Goal: Task Accomplishment & Management: Manage account settings

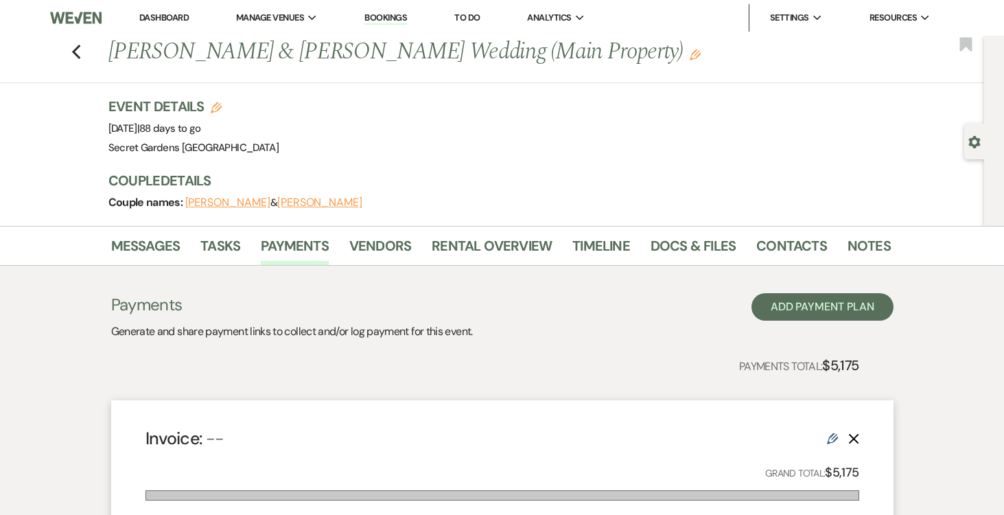
click at [168, 15] on link "Dashboard" at bounding box center [163, 18] width 49 height 12
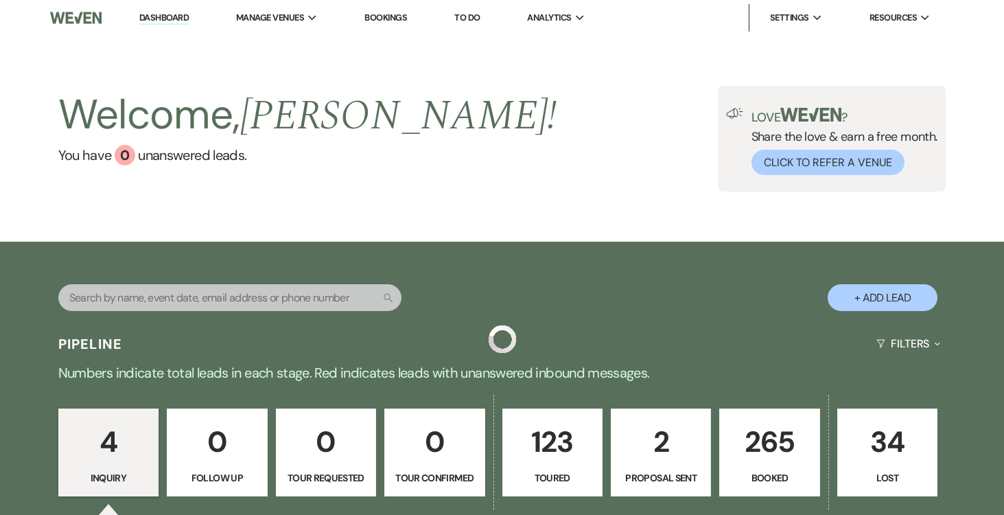
drag, startPoint x: 752, startPoint y: 447, endPoint x: 216, endPoint y: 306, distance: 555.1
click at [752, 448] on p "265" at bounding box center [769, 442] width 82 height 46
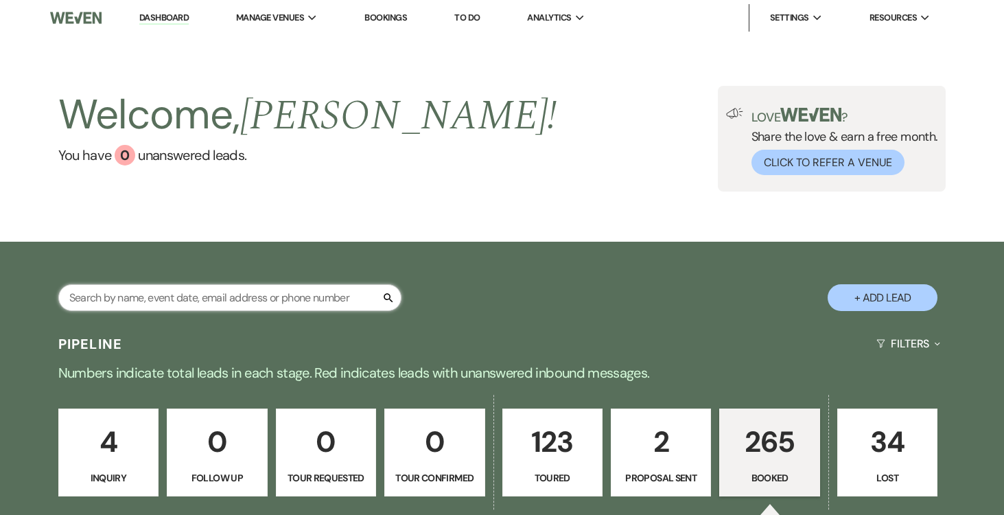
click at [219, 297] on input "text" at bounding box center [229, 297] width 343 height 27
type input "isa"
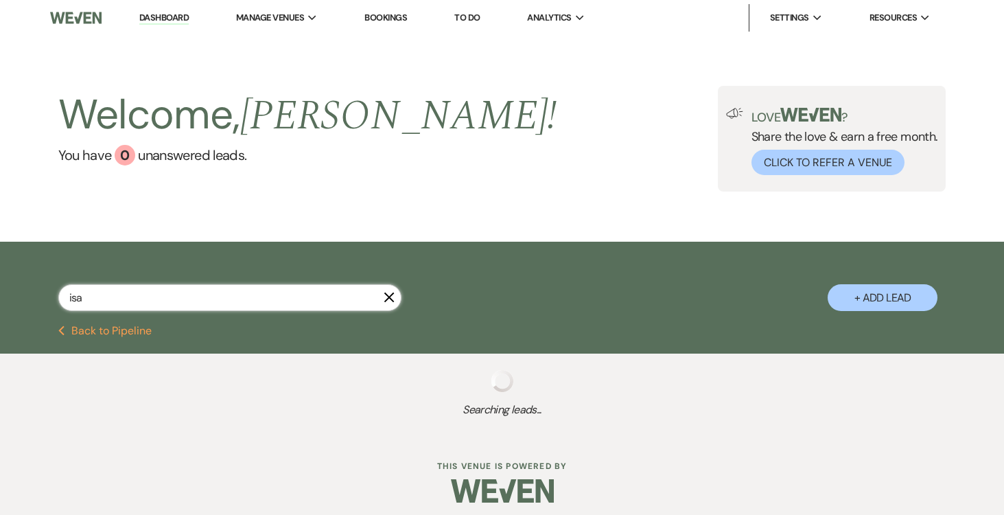
select select "6"
select select "5"
select select "8"
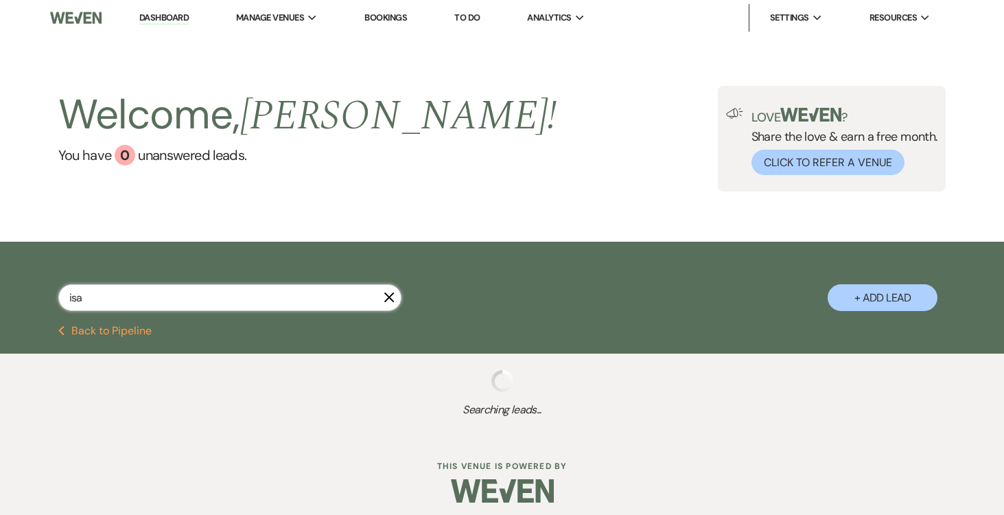
select select "7"
select select "5"
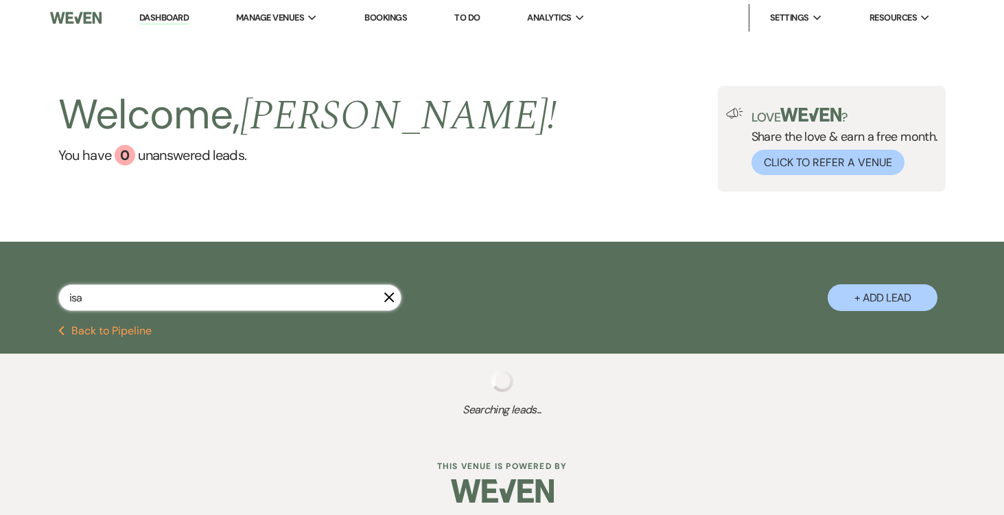
select select "5"
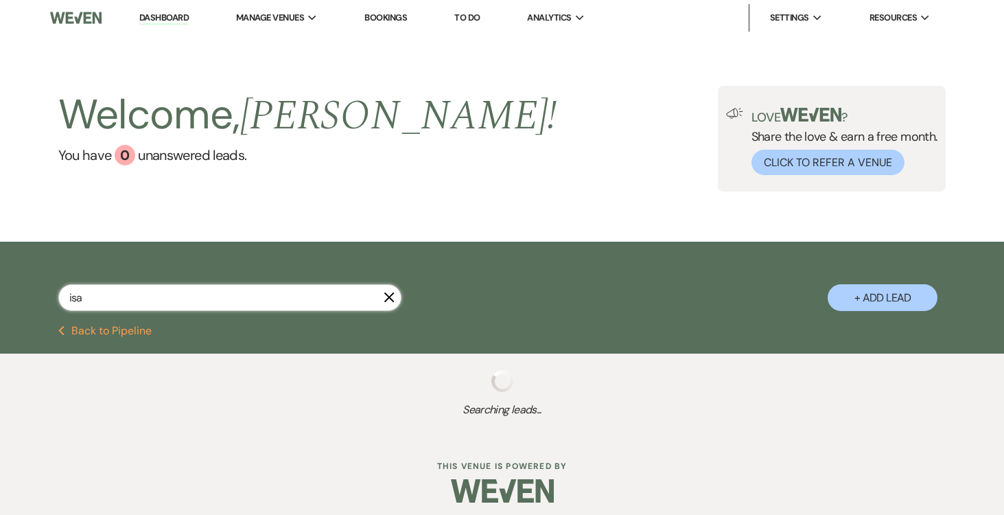
select select "5"
select select "8"
select select "1"
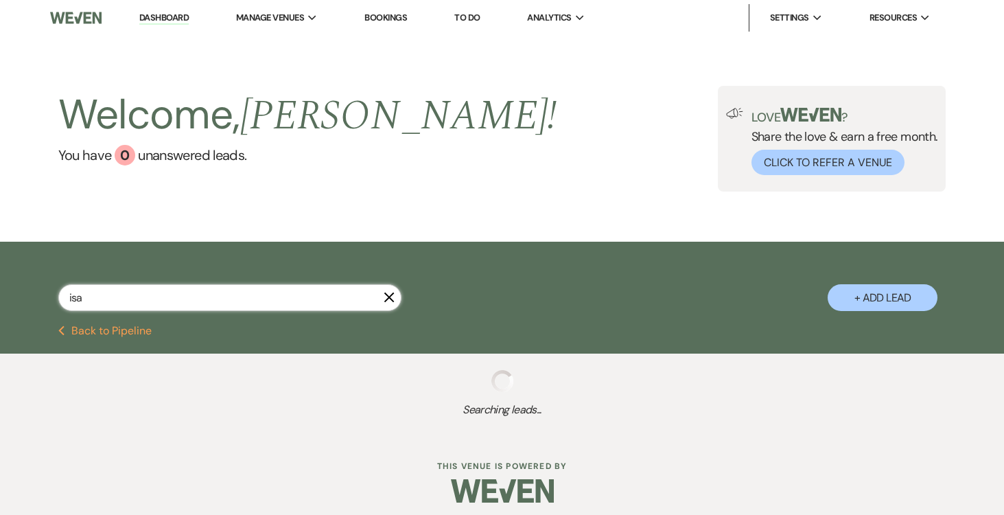
select select "5"
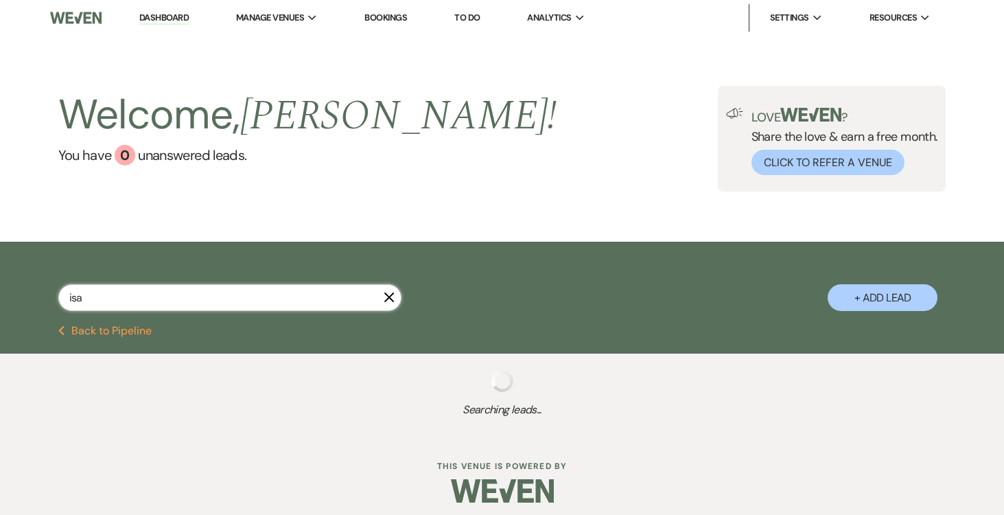
select select "5"
select select "8"
select select "1"
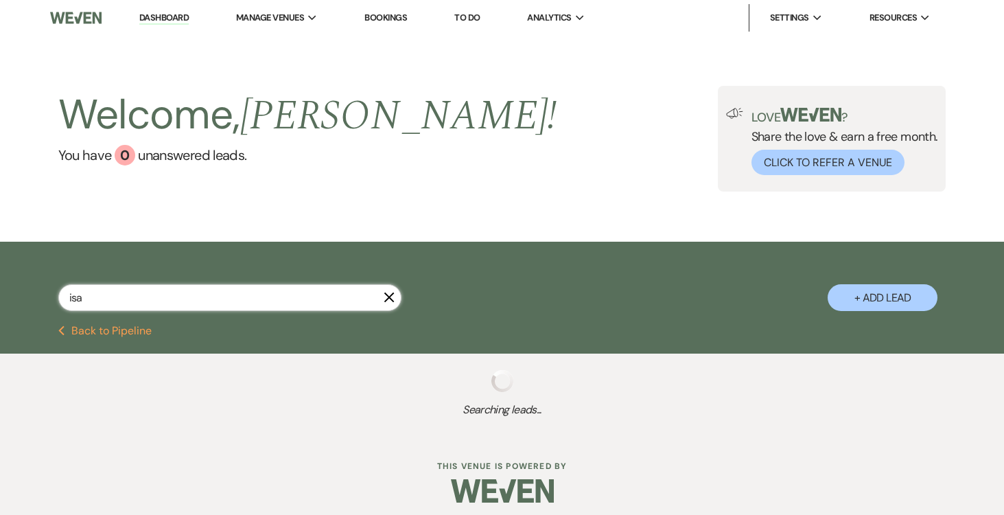
select select "5"
select select "8"
select select "1"
select select "8"
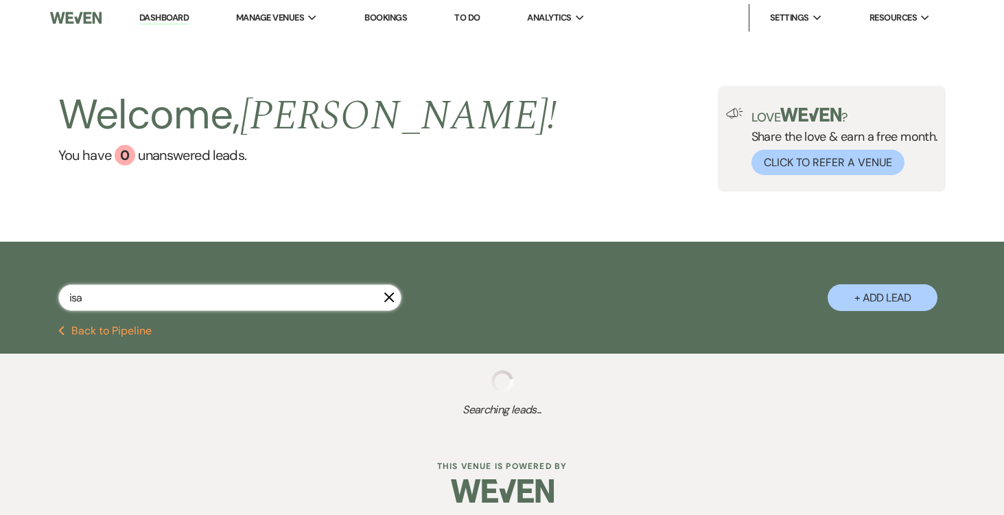
select select "11"
select select "8"
select select "11"
select select "8"
select select "11"
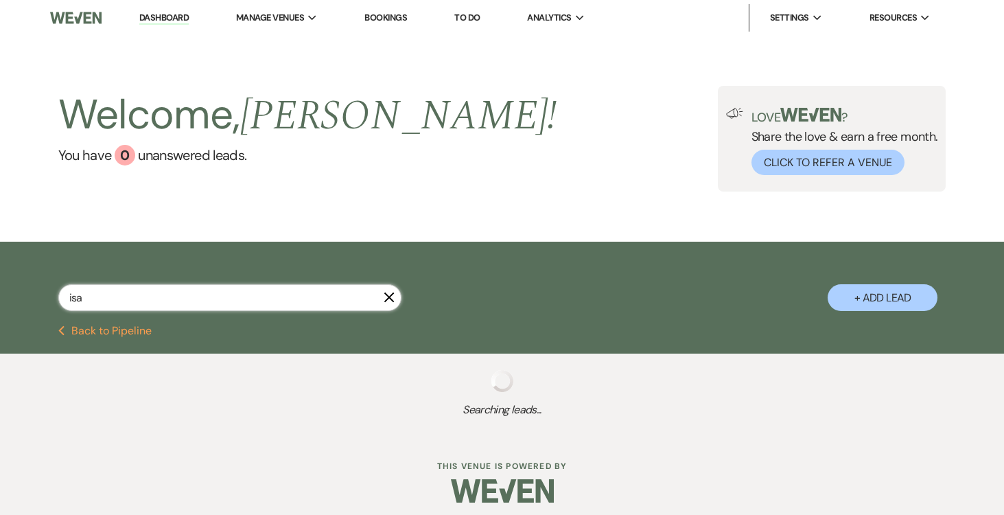
select select "8"
select select "1"
select select "8"
select select "11"
select select "5"
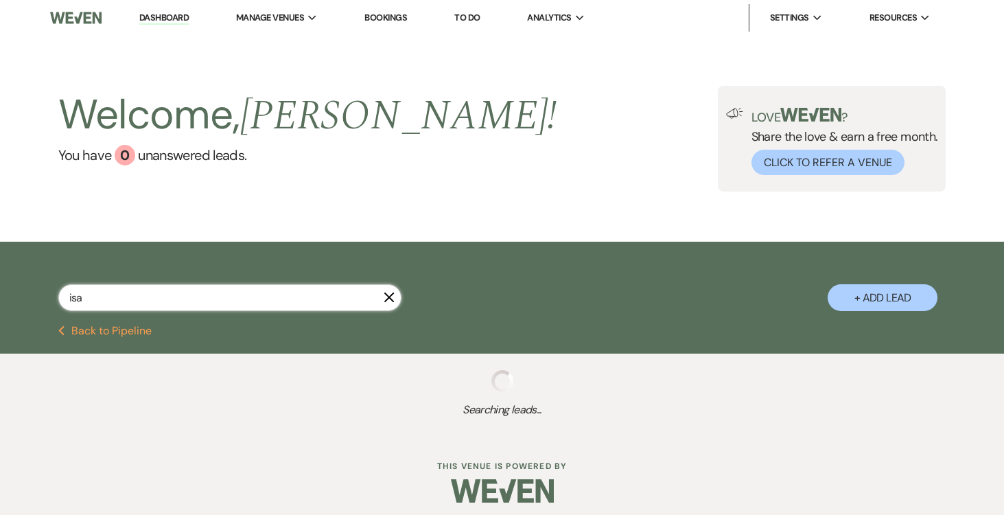
select select "8"
select select "7"
select select "5"
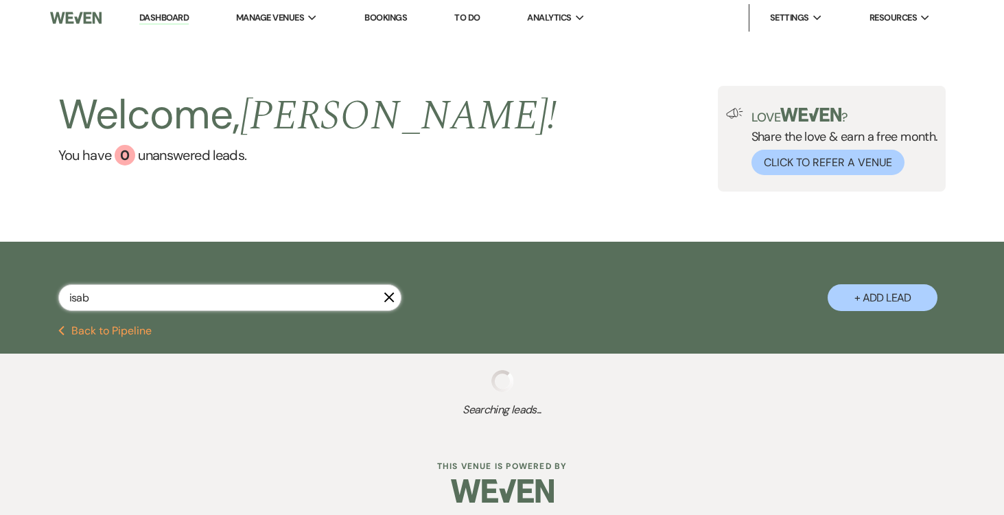
type input "isabe"
select select "5"
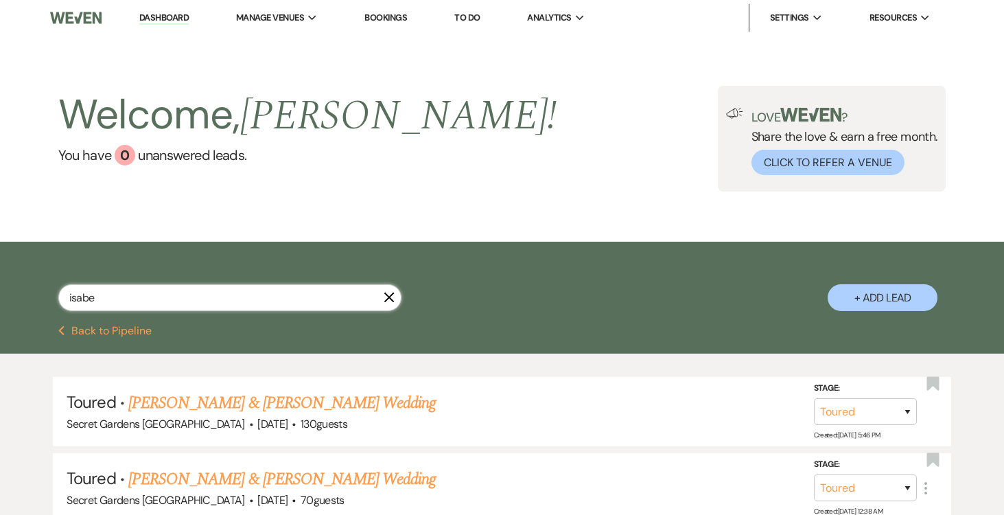
type input "[PERSON_NAME]"
select select "5"
type input "isabela"
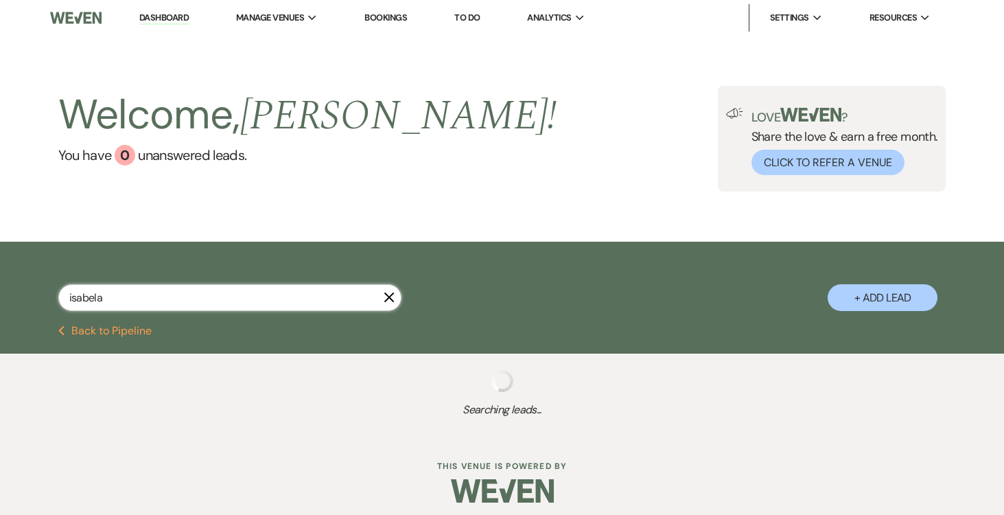
select select "5"
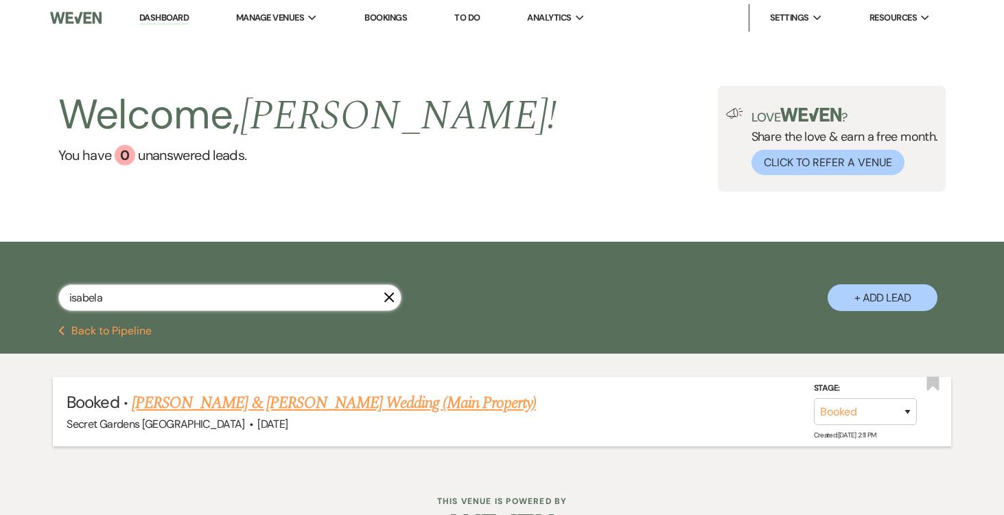
type input "isabela"
click at [355, 400] on link "[PERSON_NAME] & [PERSON_NAME] Wedding (Main Property)" at bounding box center [334, 403] width 404 height 25
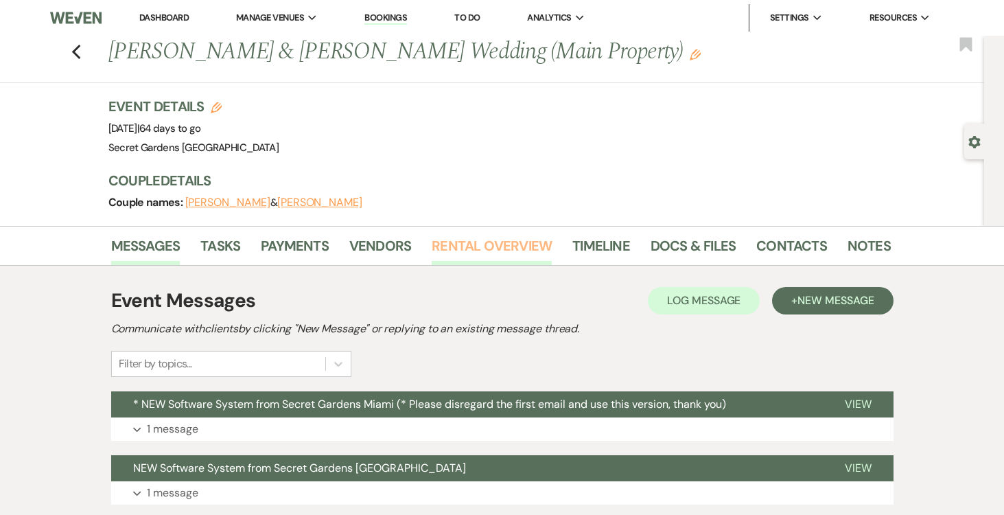
click at [494, 242] on link "Rental Overview" at bounding box center [492, 250] width 120 height 30
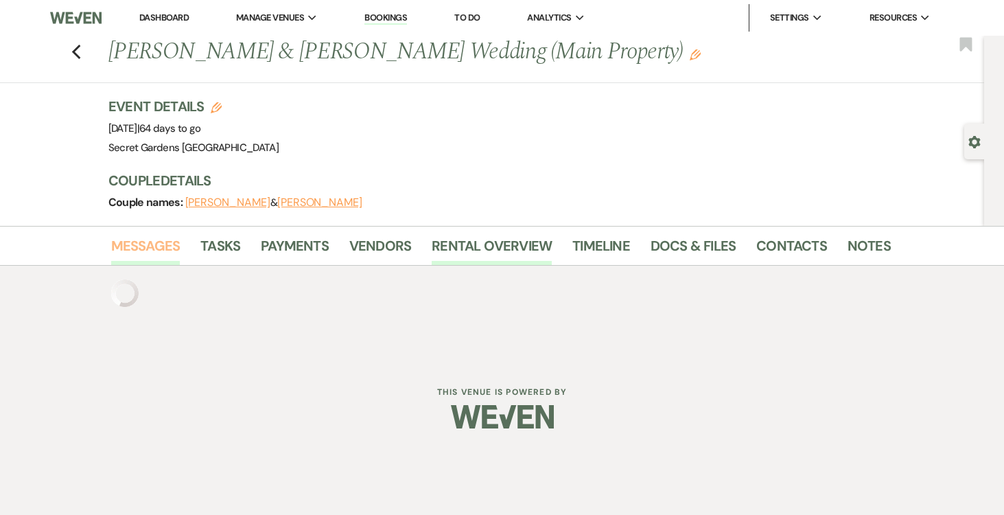
click at [141, 250] on link "Messages" at bounding box center [145, 250] width 69 height 30
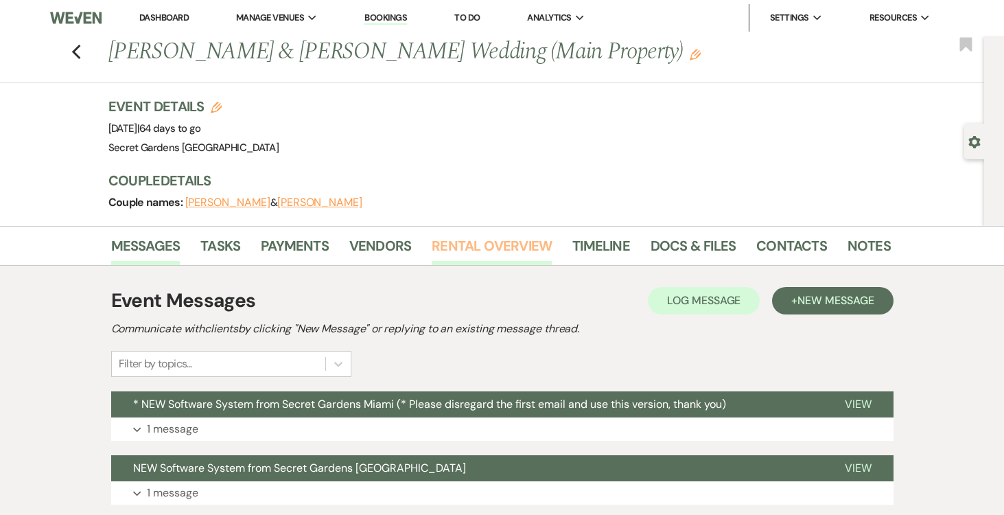
click at [491, 244] on link "Rental Overview" at bounding box center [492, 250] width 120 height 30
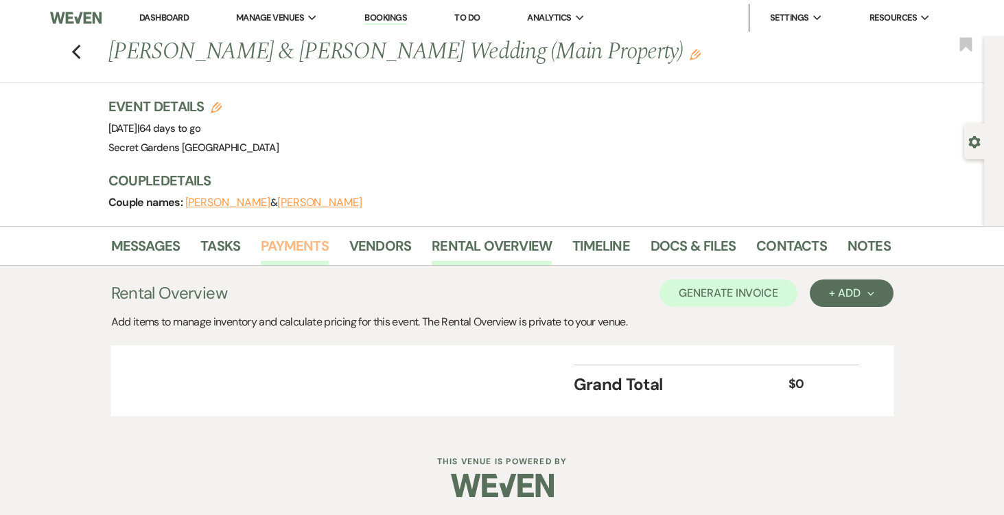
scroll to position [3, 0]
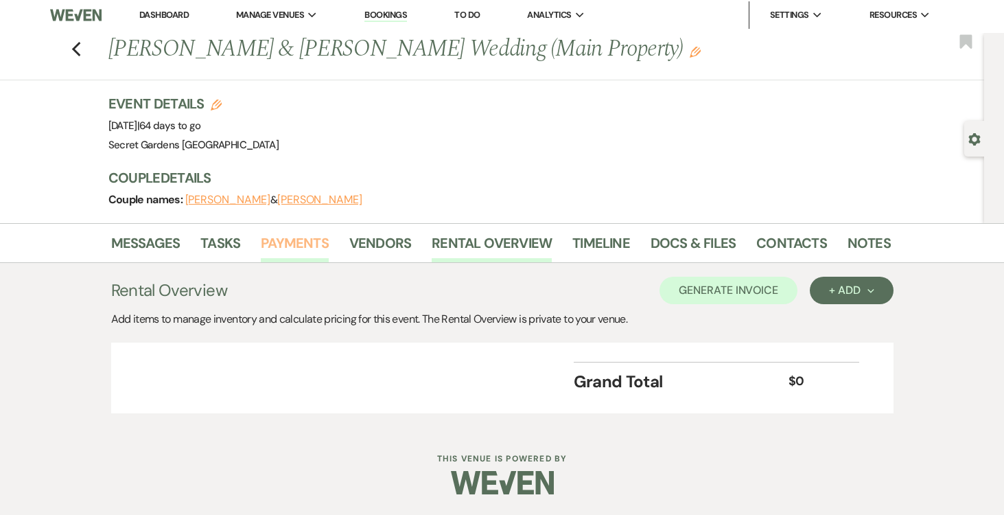
click at [286, 240] on link "Payments" at bounding box center [295, 247] width 68 height 30
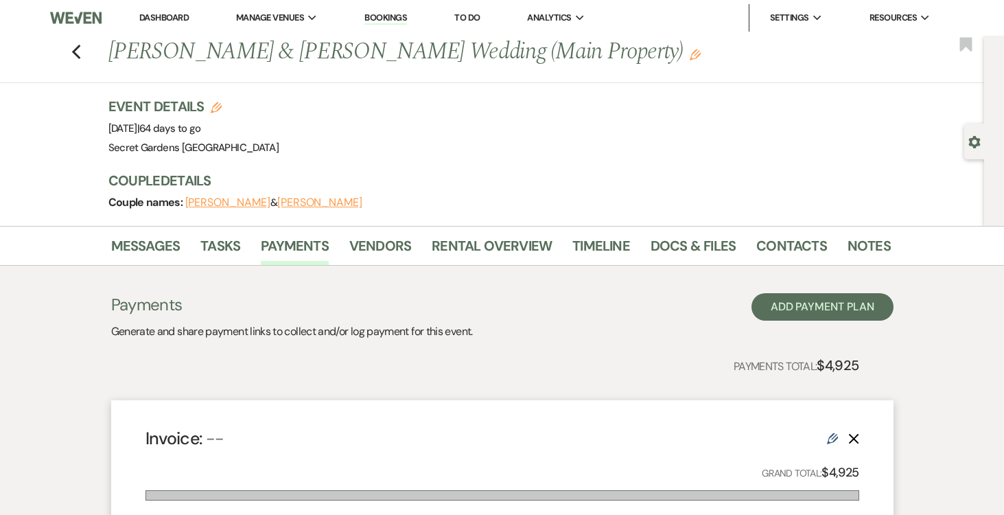
scroll to position [4, 0]
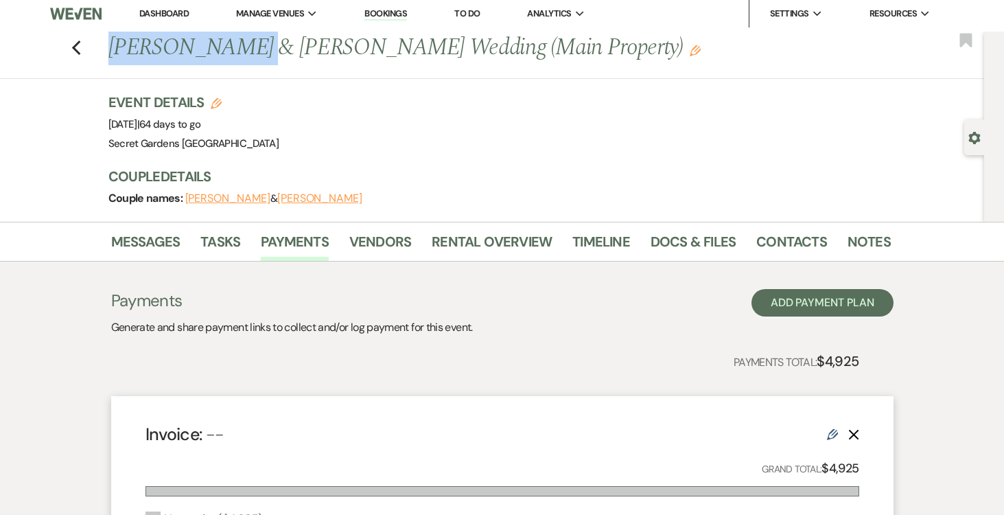
drag, startPoint x: 111, startPoint y: 45, endPoint x: 216, endPoint y: 48, distance: 105.8
click at [229, 47] on h1 "Isabela Coelho & Vincent Bartholomew's Wedding (Main Property) Edit" at bounding box center [415, 48] width 615 height 33
copy h1 "[PERSON_NAME]"
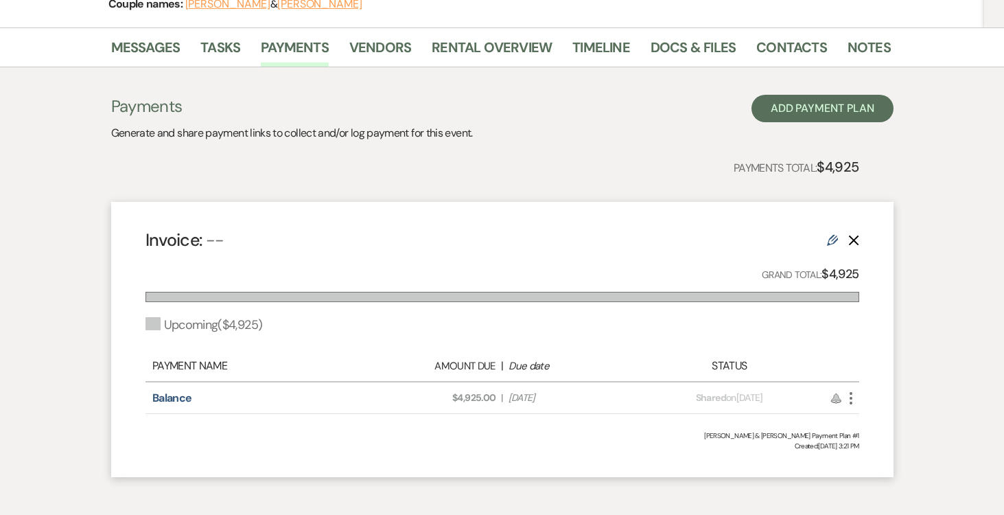
scroll to position [0, 0]
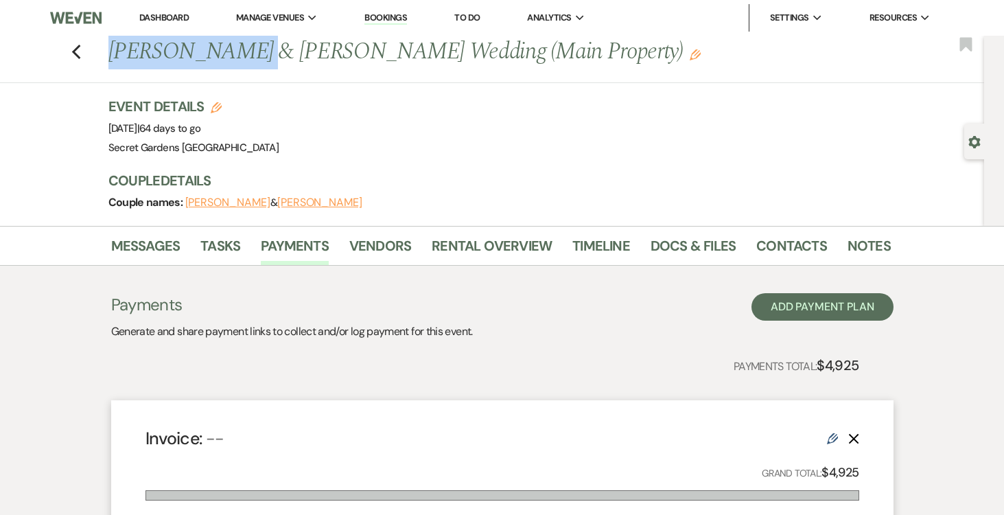
click at [970, 148] on icon "Gear" at bounding box center [975, 142] width 12 height 12
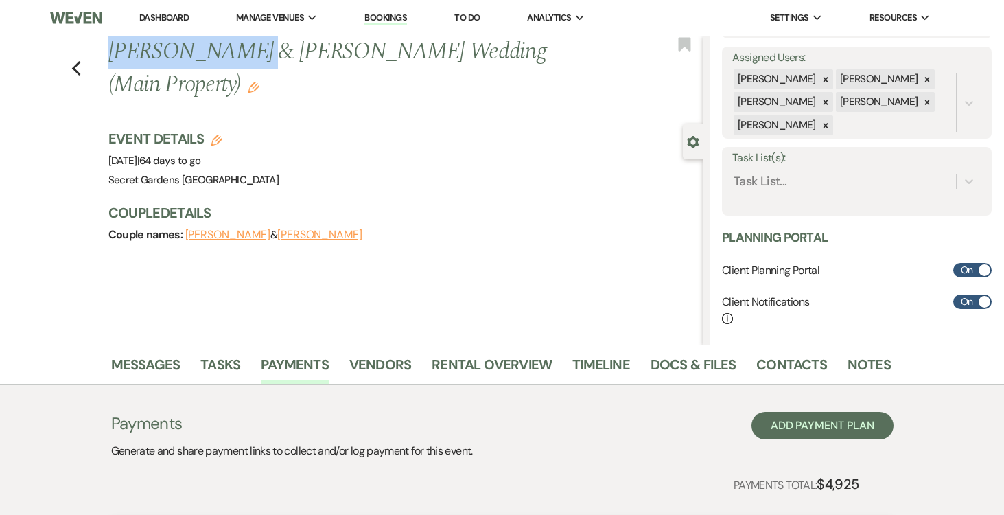
scroll to position [337, 0]
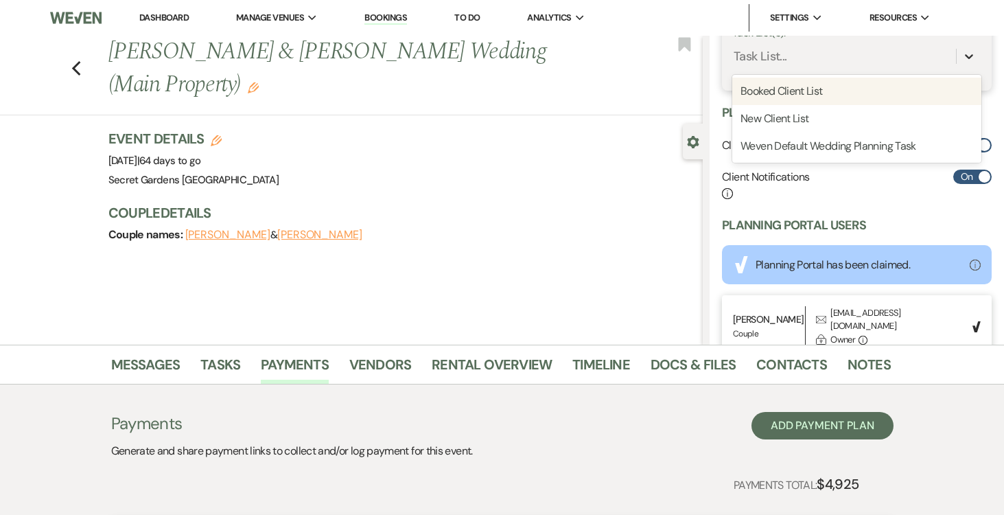
click at [971, 58] on icon at bounding box center [970, 56] width 14 height 14
click at [921, 85] on div "Booked Client List" at bounding box center [857, 91] width 249 height 27
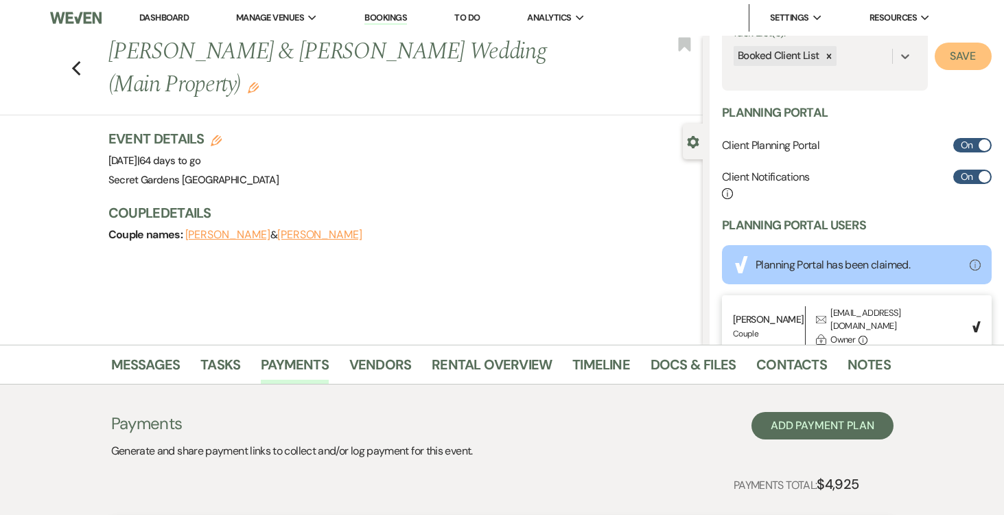
click at [960, 57] on button "Save" at bounding box center [963, 56] width 57 height 27
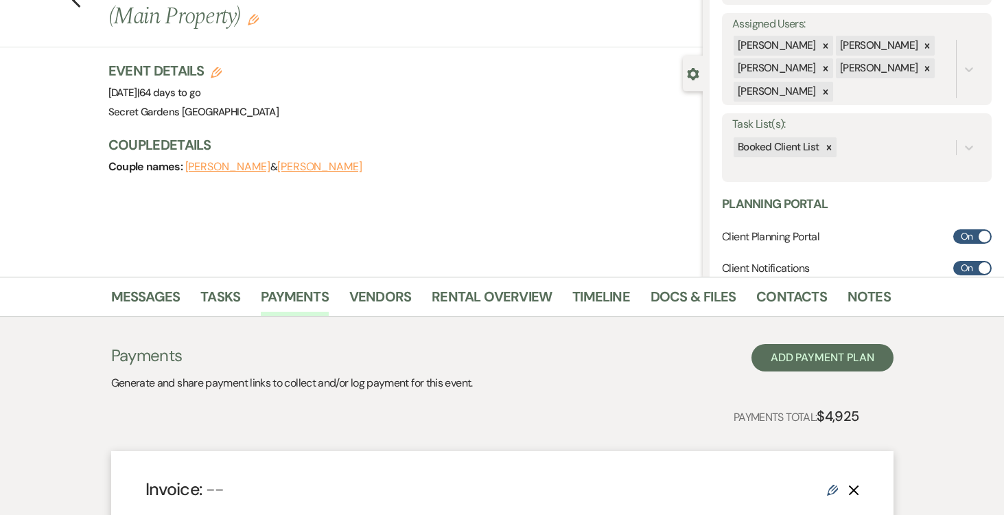
scroll to position [69, 0]
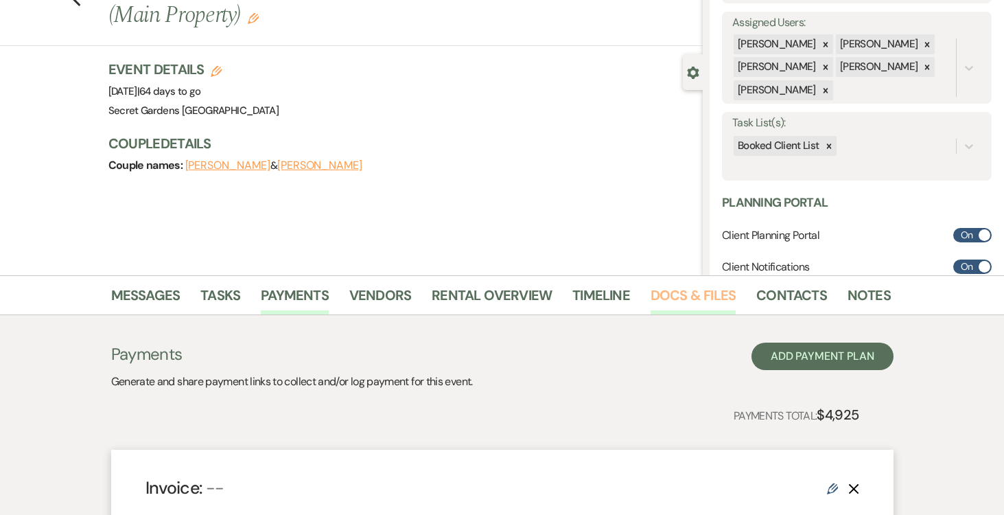
click at [678, 298] on link "Docs & Files" at bounding box center [693, 299] width 85 height 30
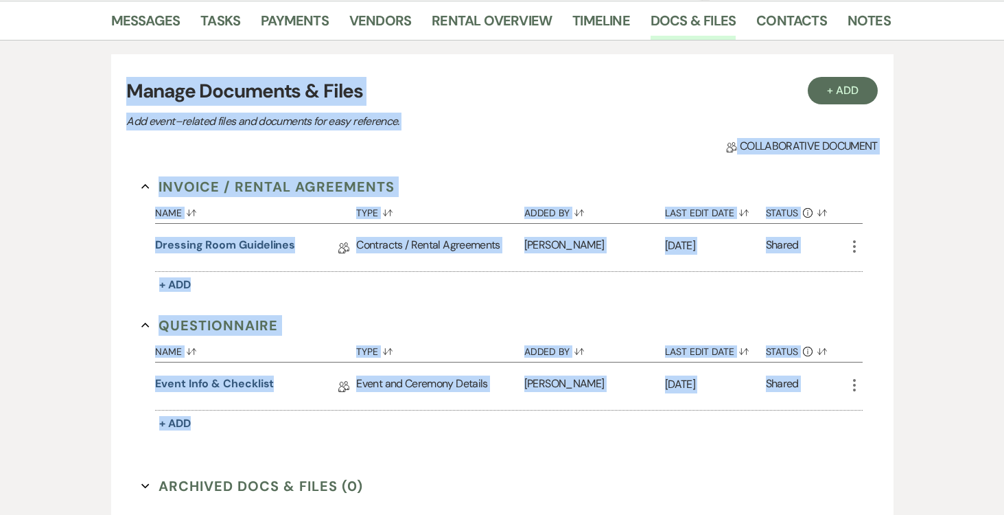
scroll to position [345, 0]
drag, startPoint x: 128, startPoint y: 65, endPoint x: 813, endPoint y: 451, distance: 785.8
click at [817, 450] on div "+ Add Manage Documents & Files Add event–related files and documents for easy r…" at bounding box center [502, 301] width 783 height 494
copy div "Manage Documents & Files Add event–related files and documents for easy referen…"
click at [226, 21] on link "Tasks" at bounding box center [220, 24] width 40 height 30
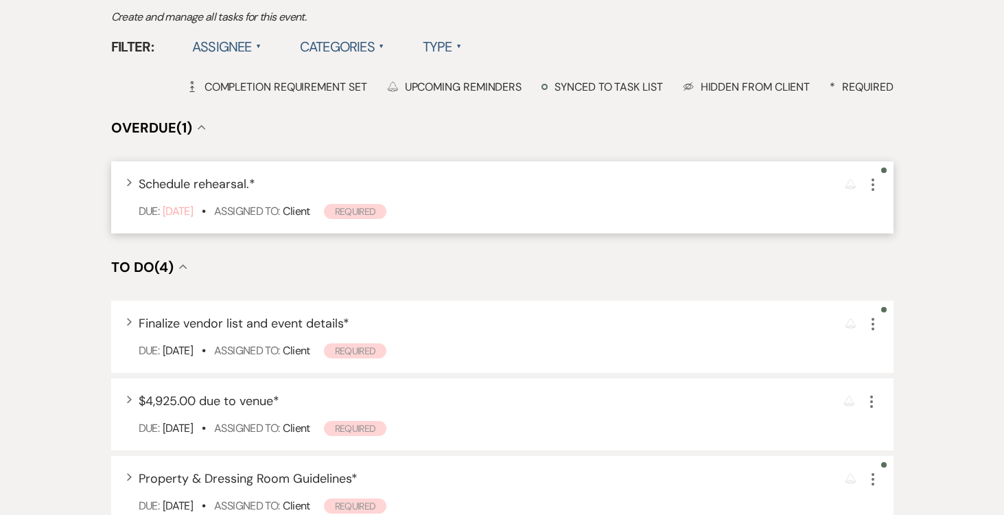
scroll to position [433, 0]
click at [168, 181] on span "Schedule rehearsal. *" at bounding box center [197, 182] width 117 height 16
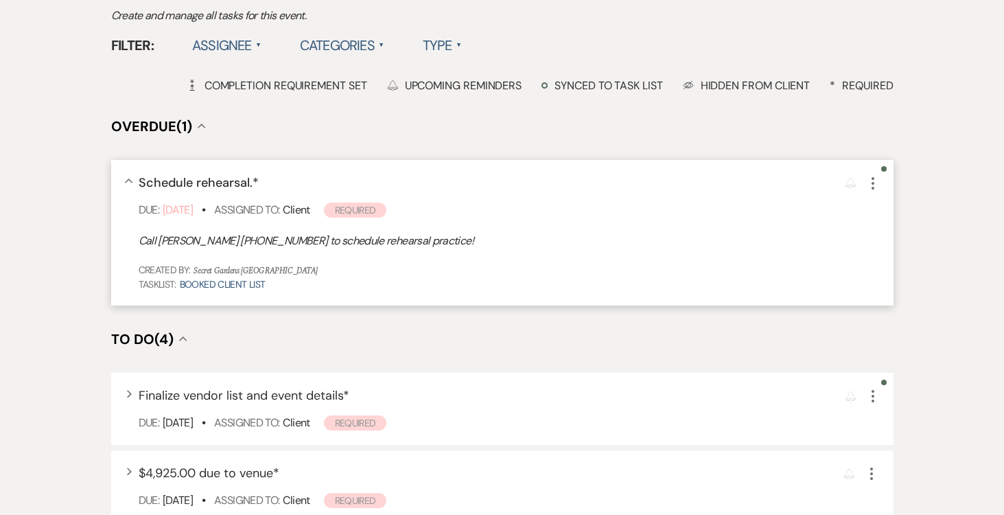
click at [194, 178] on span "Schedule rehearsal. *" at bounding box center [199, 182] width 120 height 16
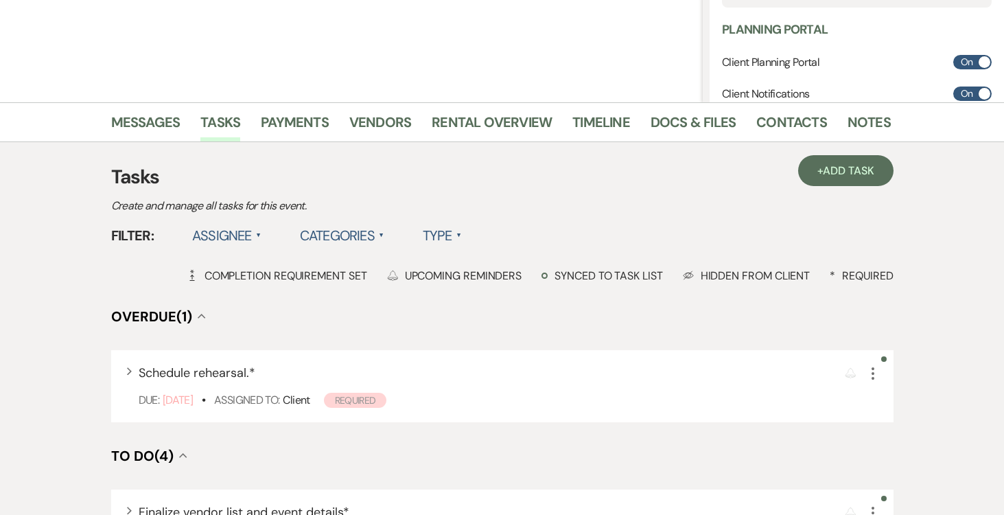
scroll to position [251, 0]
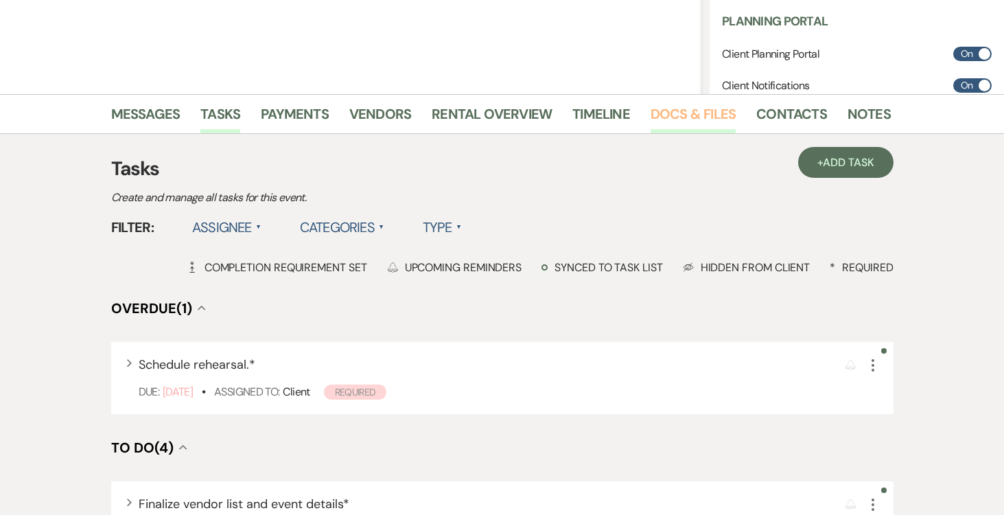
click at [689, 113] on link "Docs & Files" at bounding box center [693, 118] width 85 height 30
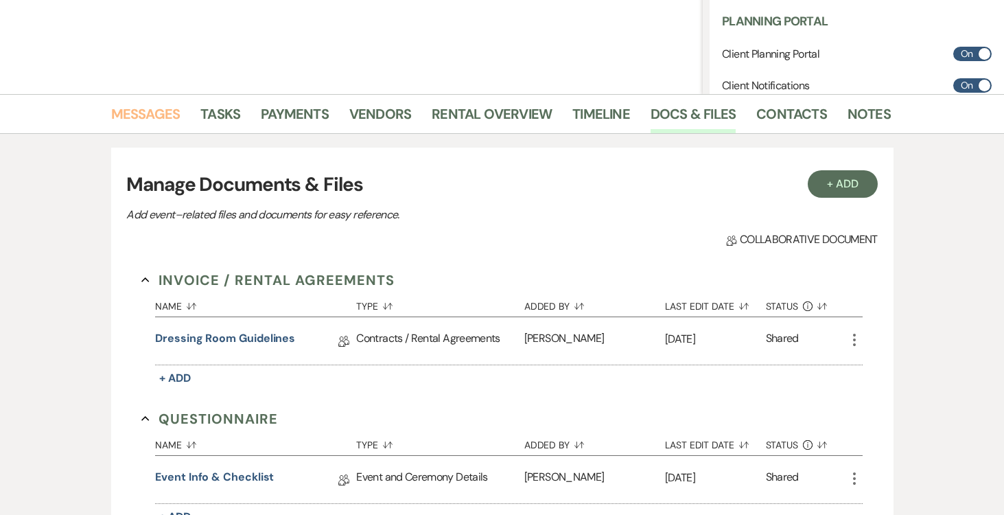
click at [137, 111] on link "Messages" at bounding box center [145, 118] width 69 height 30
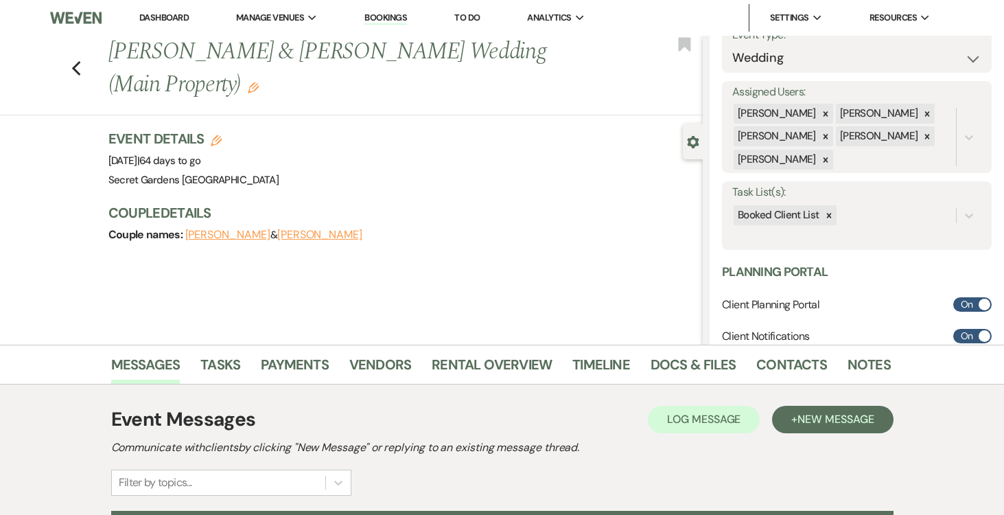
click at [157, 16] on link "Dashboard" at bounding box center [163, 18] width 49 height 12
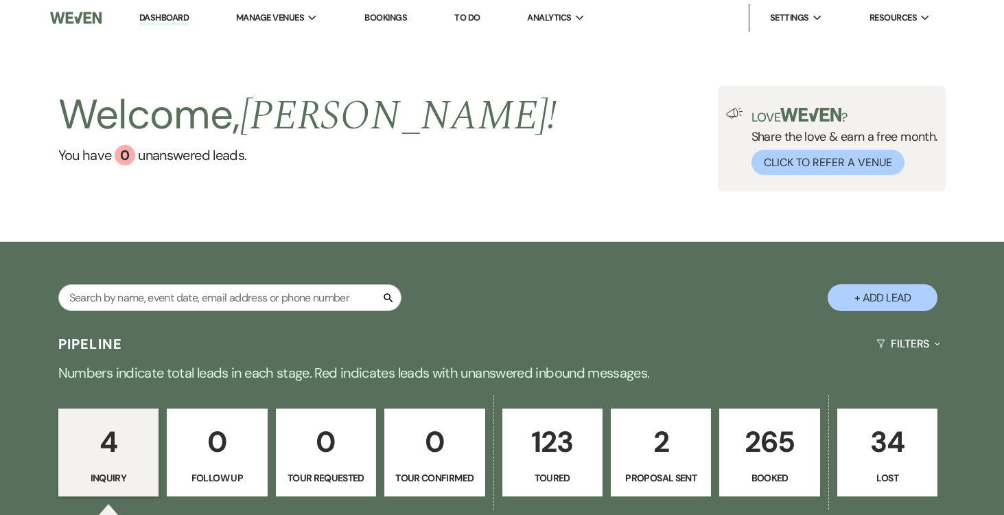
click at [657, 453] on p "2" at bounding box center [661, 442] width 82 height 46
select select "6"
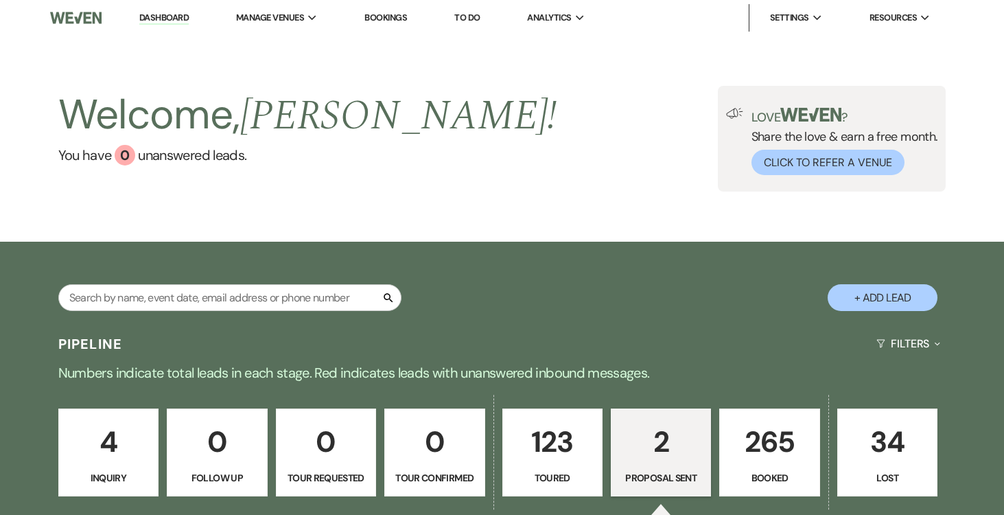
click at [156, 14] on link "Dashboard" at bounding box center [163, 18] width 49 height 13
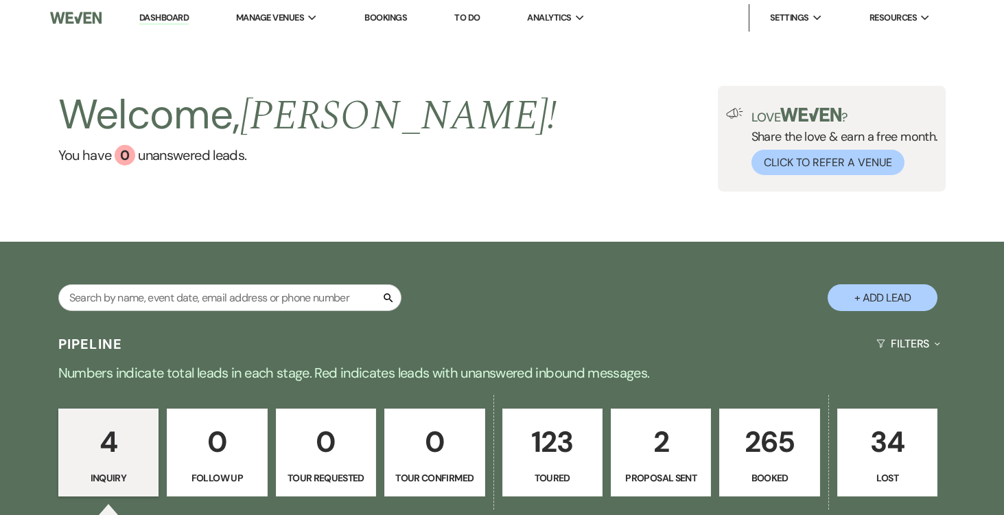
click at [538, 458] on p "123" at bounding box center [553, 442] width 82 height 46
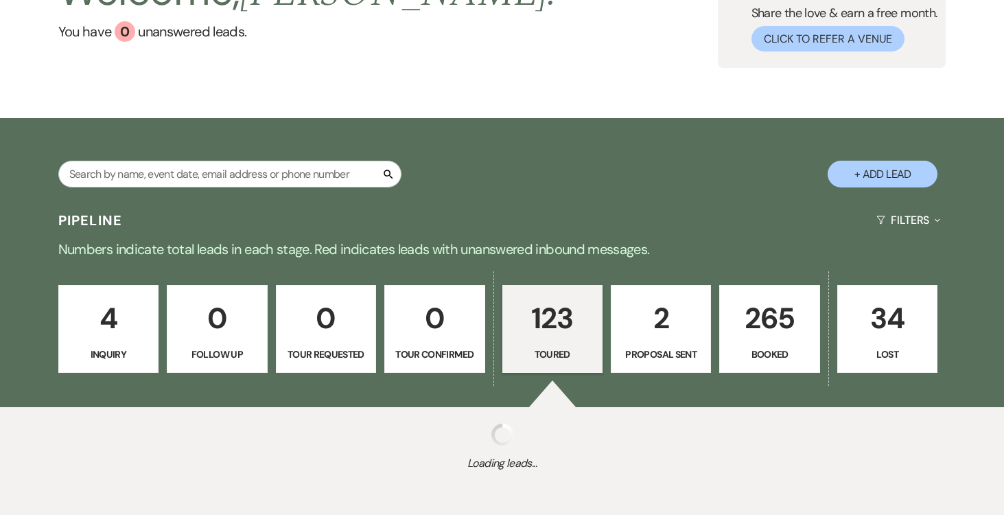
scroll to position [185, 0]
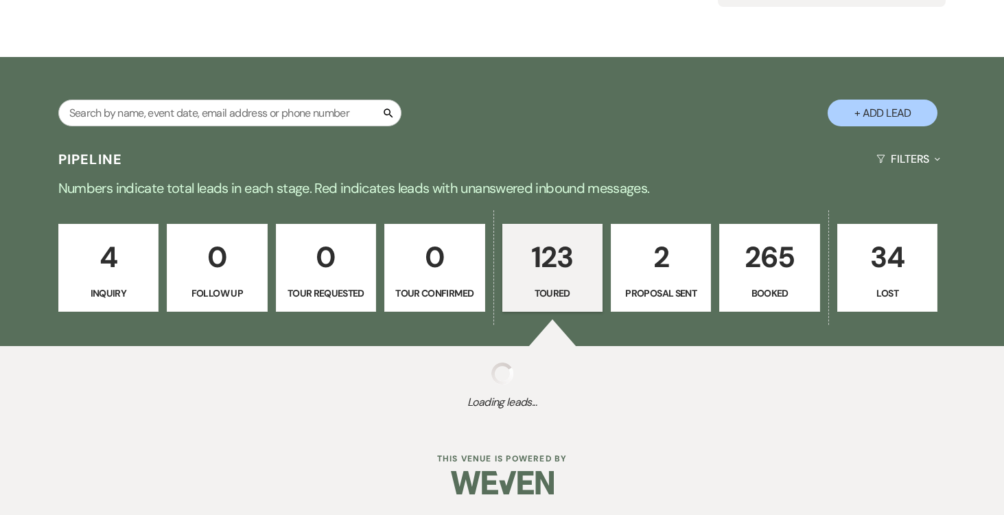
select select "5"
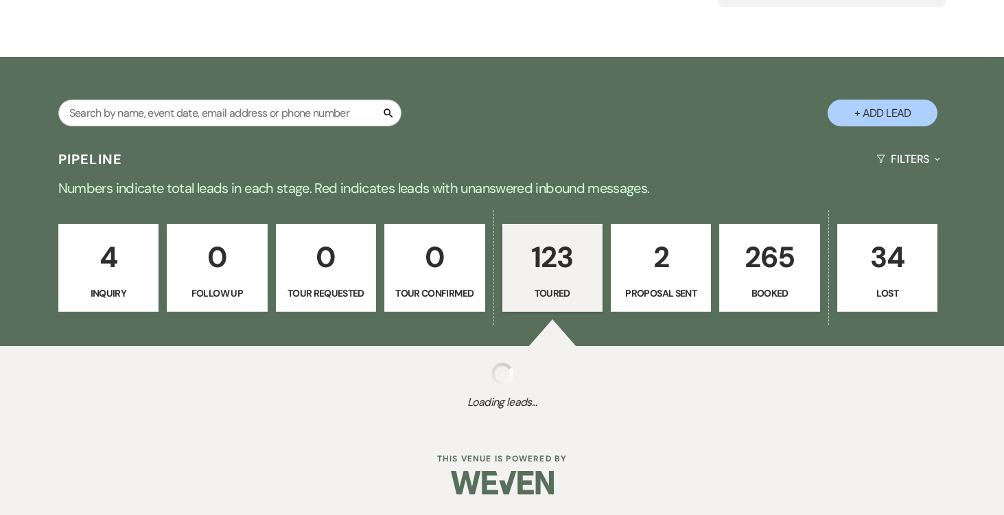
select select "5"
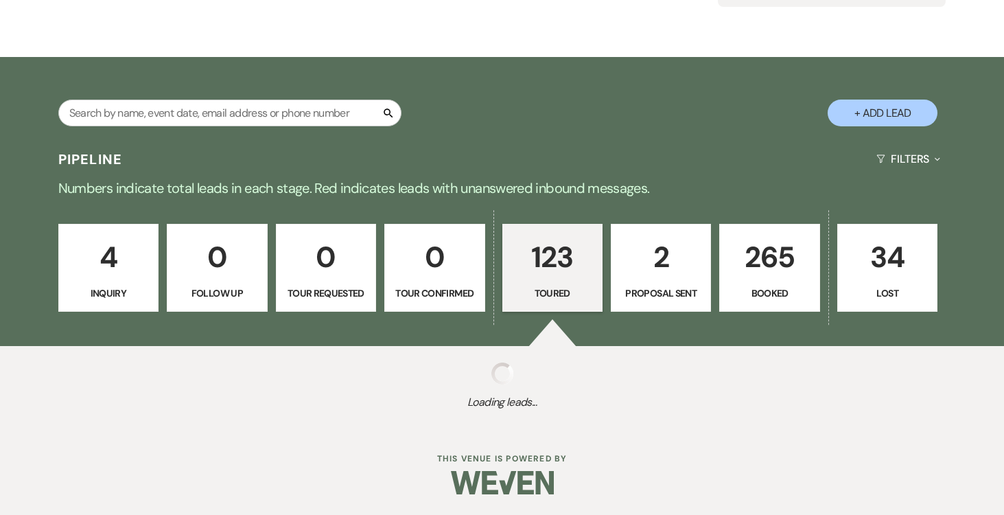
select select "5"
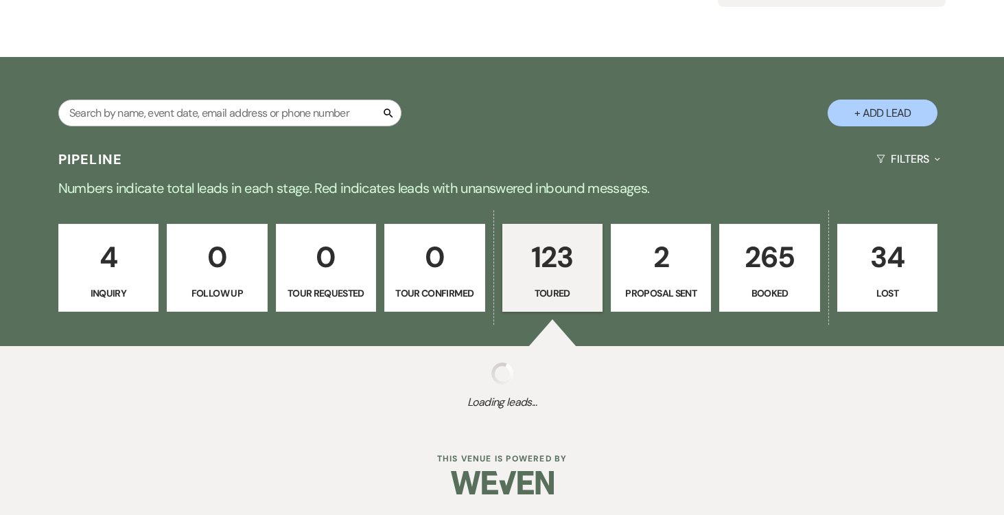
select select "5"
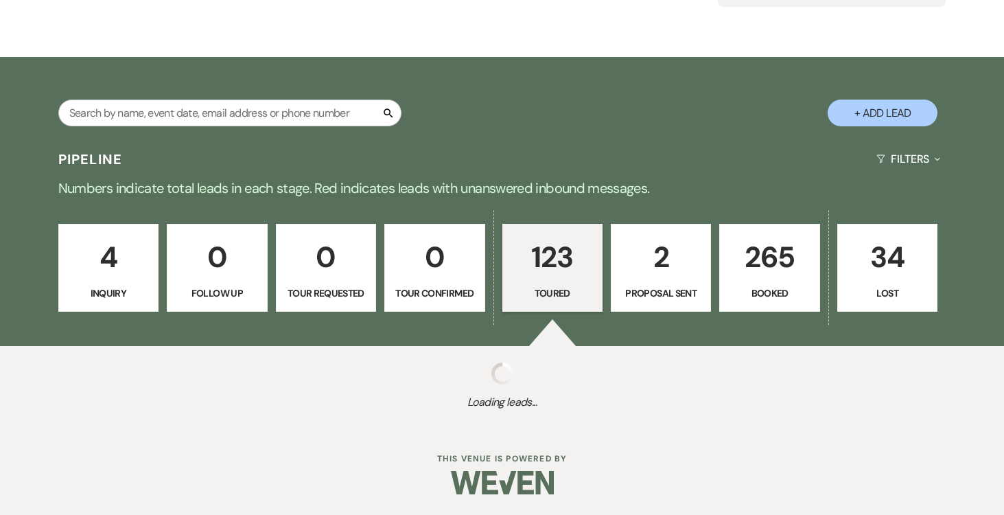
select select "5"
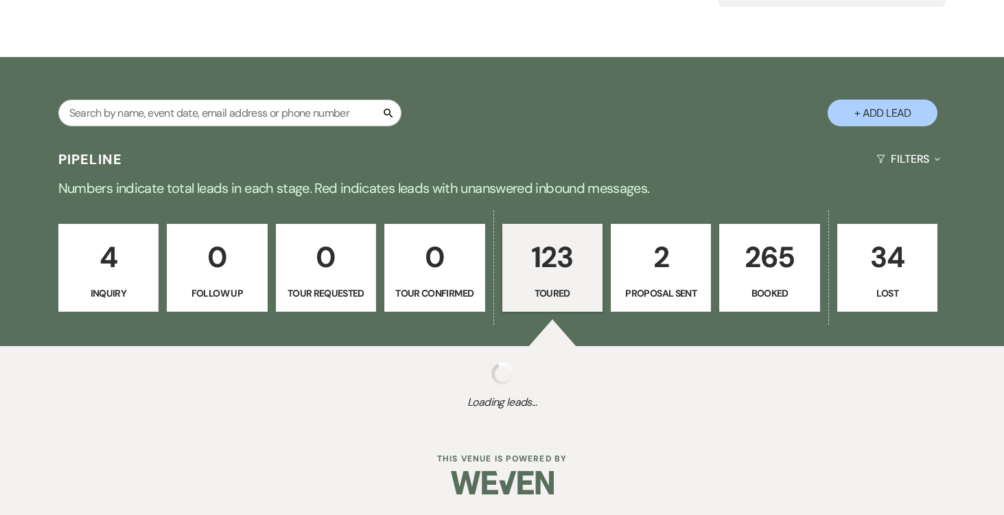
select select "5"
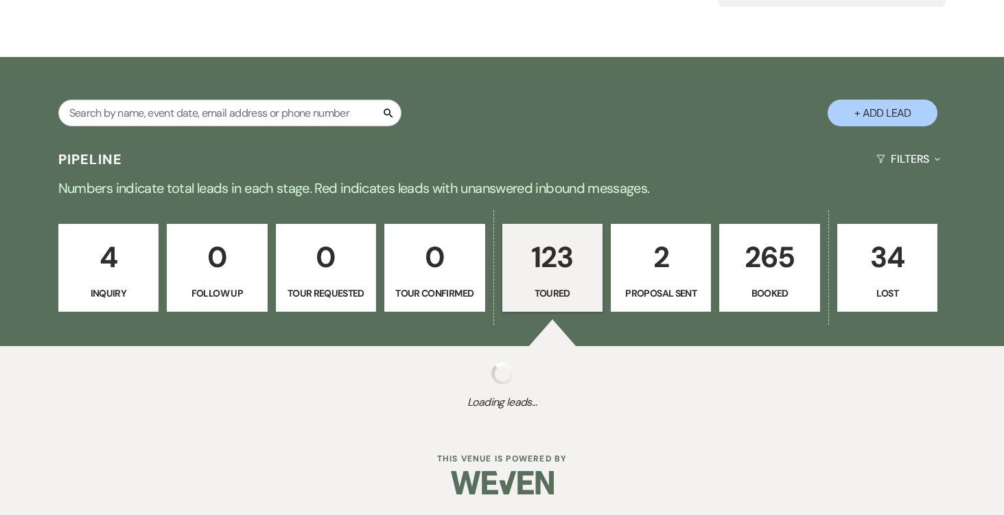
select select "5"
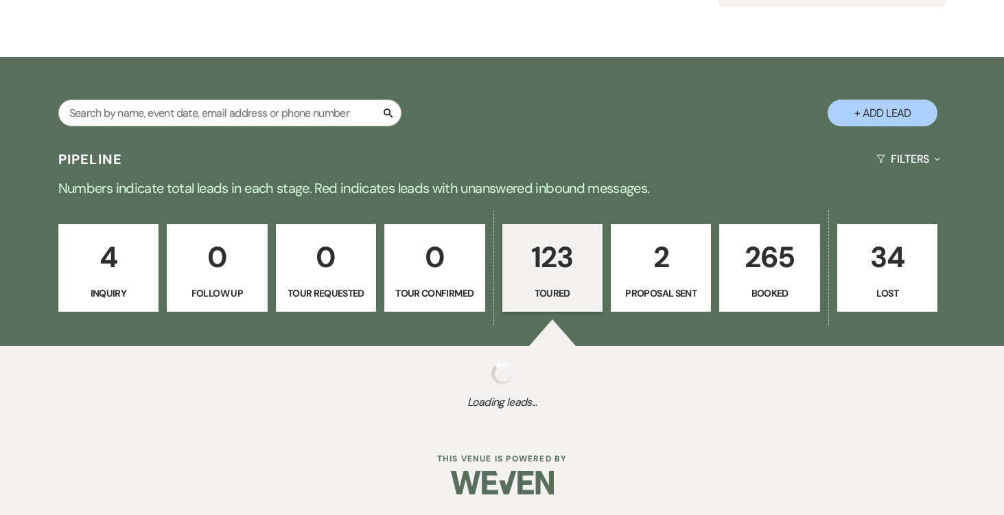
select select "5"
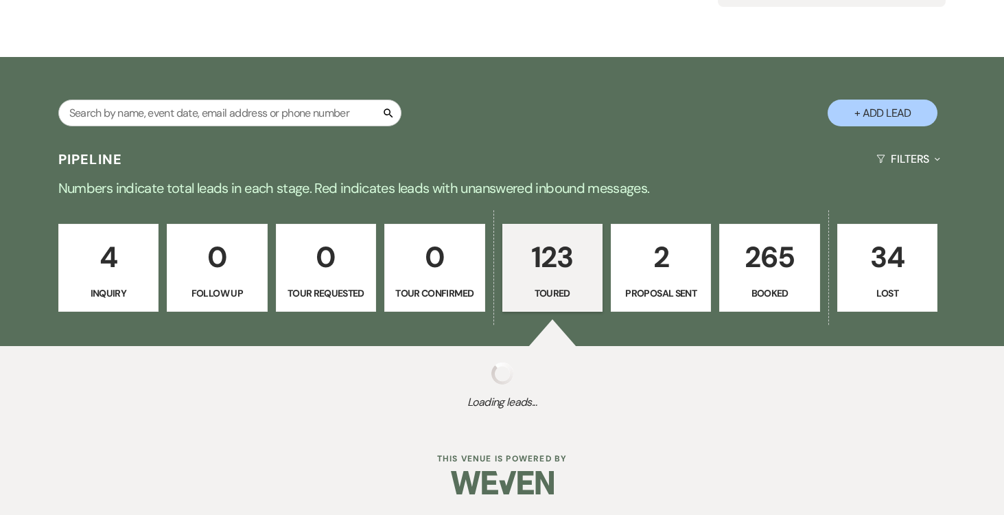
select select "5"
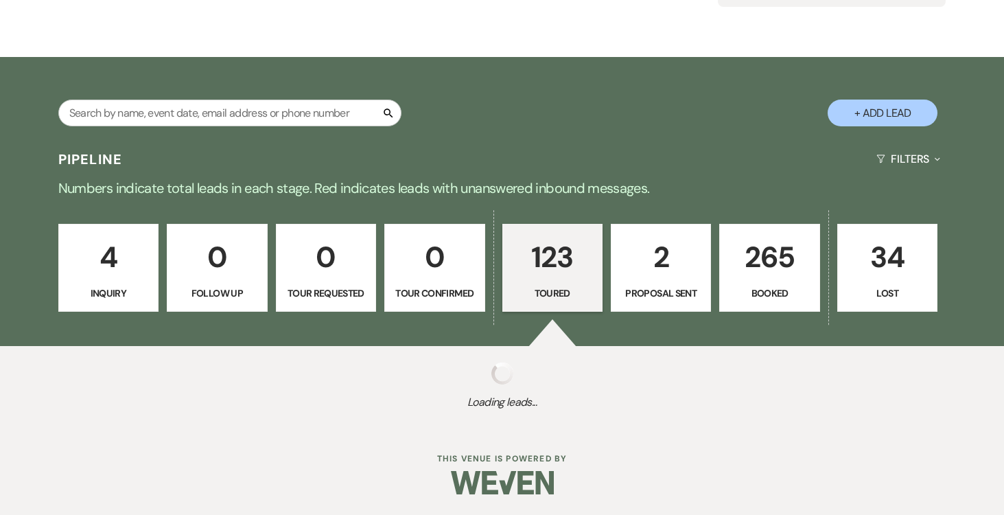
select select "5"
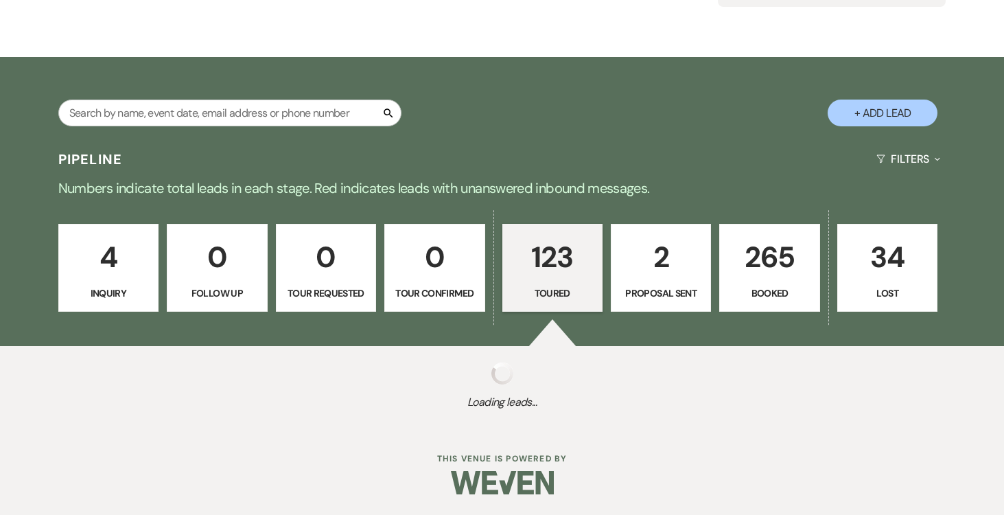
select select "5"
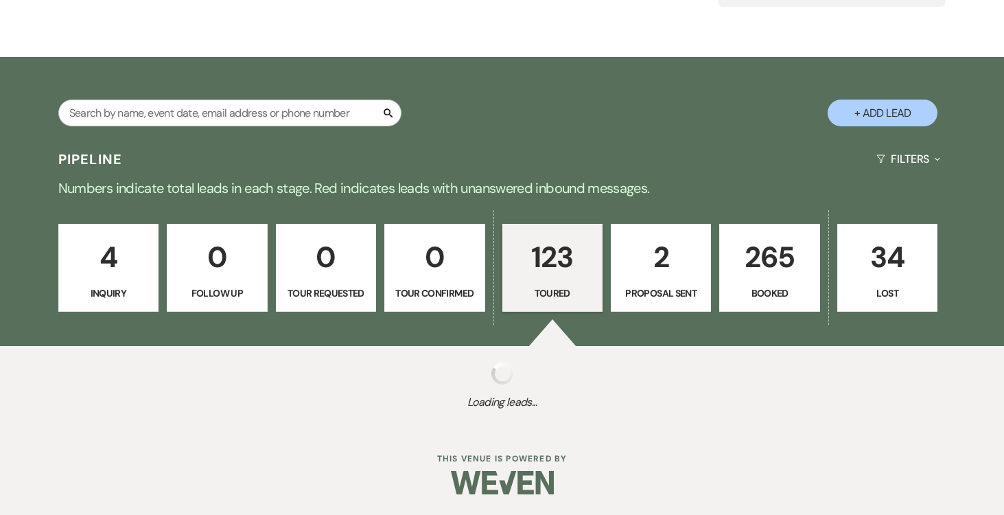
select select "5"
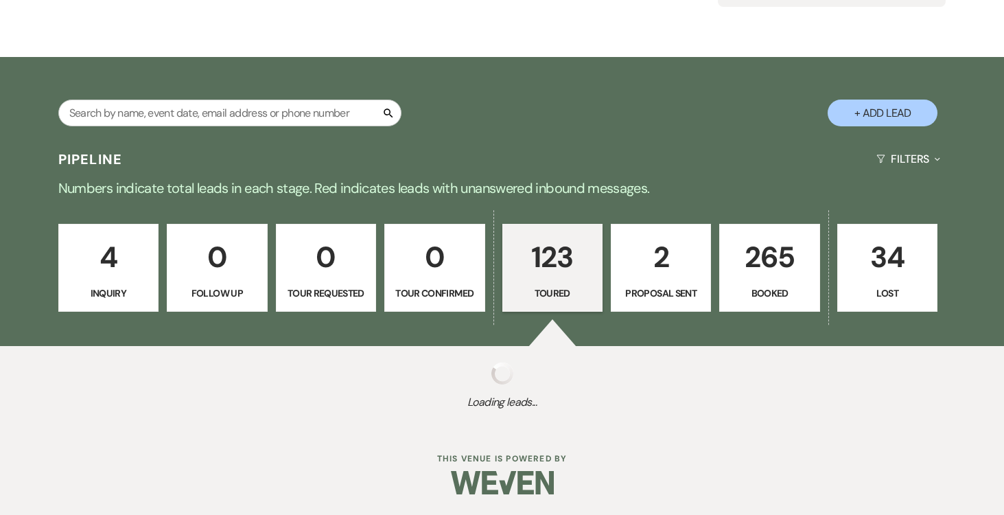
select select "5"
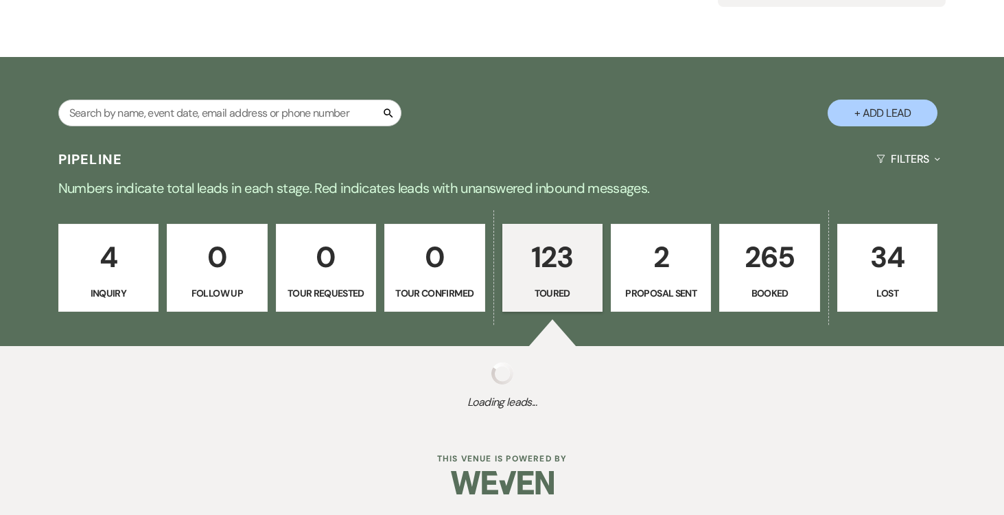
select select "5"
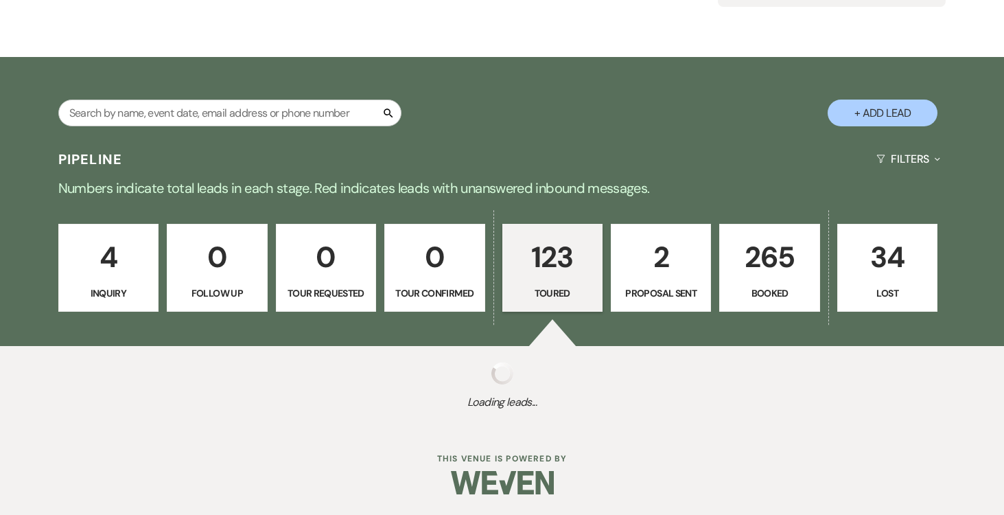
select select "5"
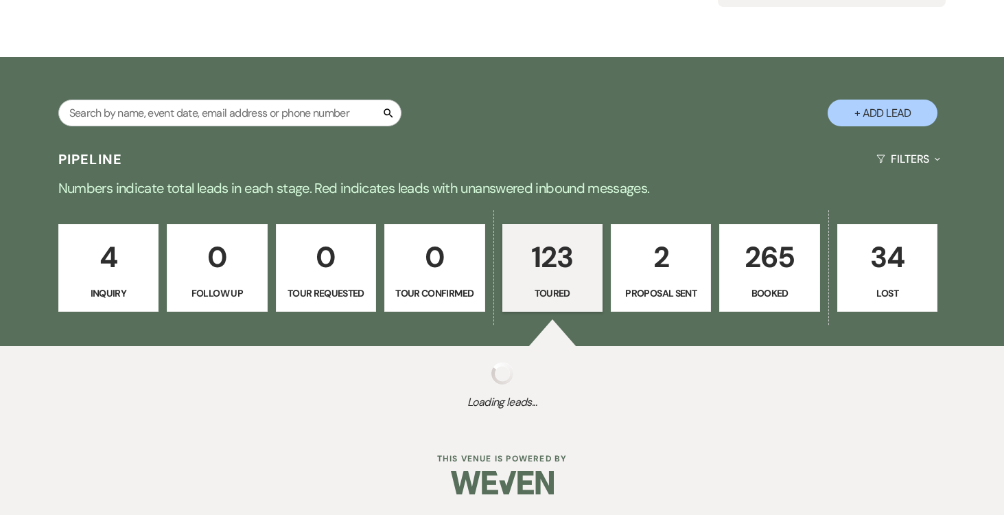
select select "5"
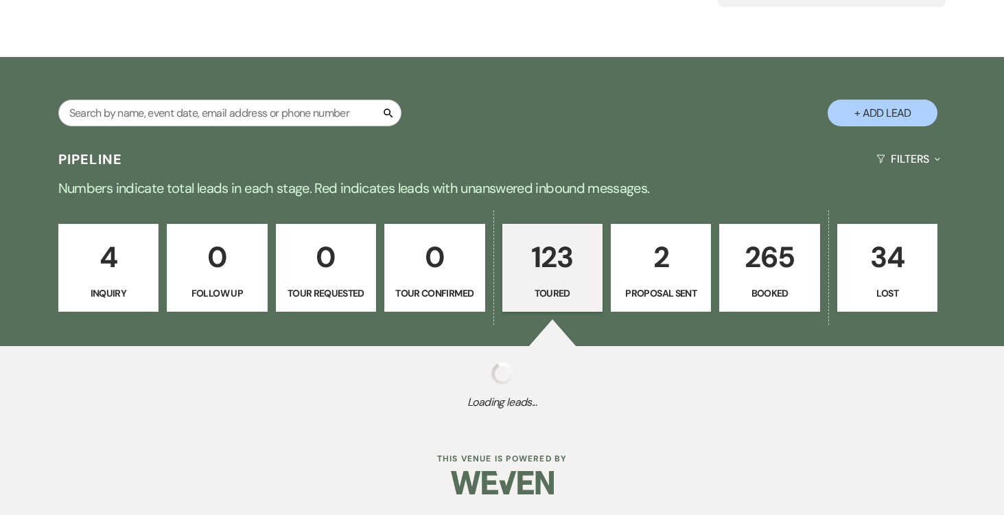
select select "5"
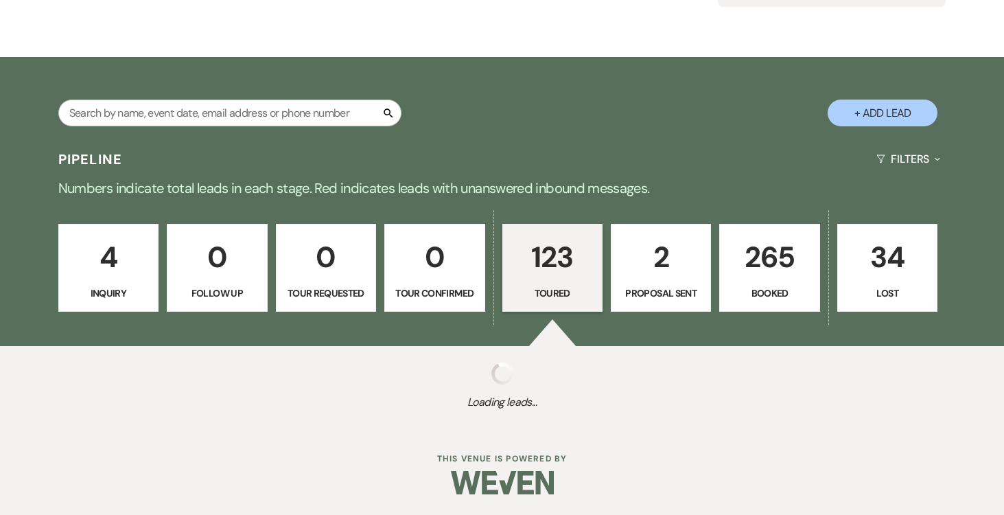
select select "5"
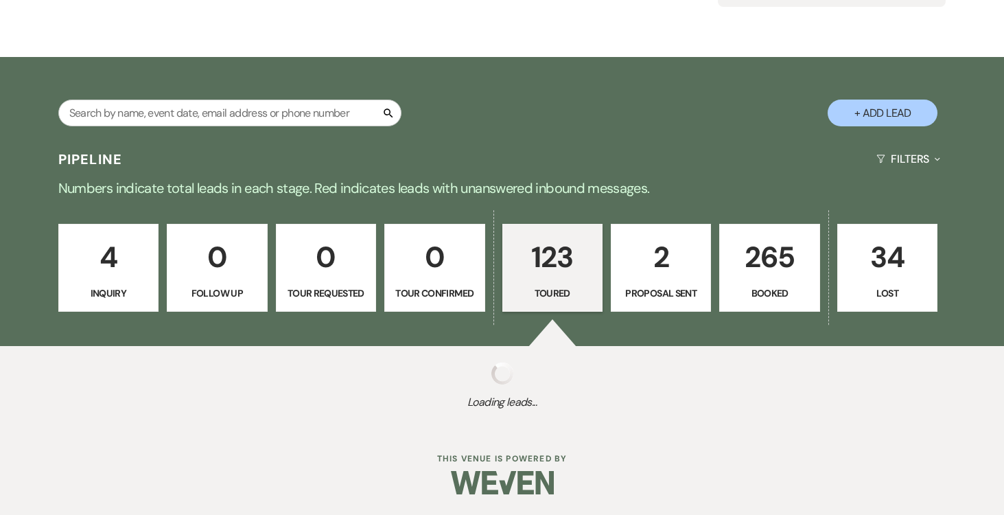
select select "5"
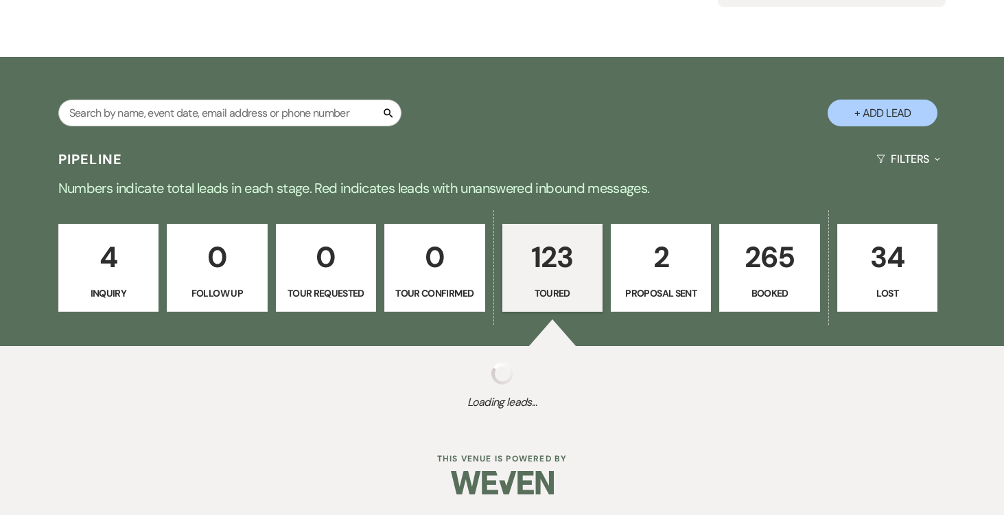
select select "5"
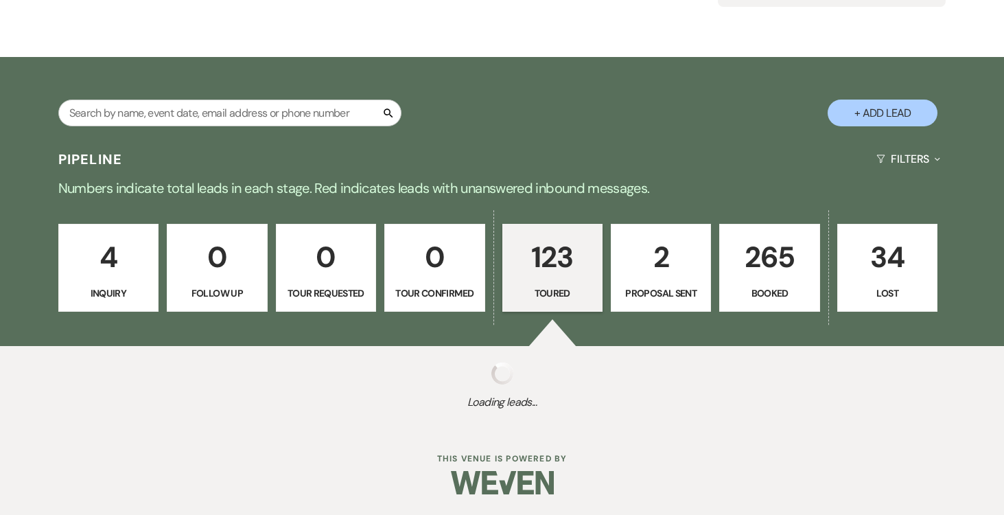
select select "5"
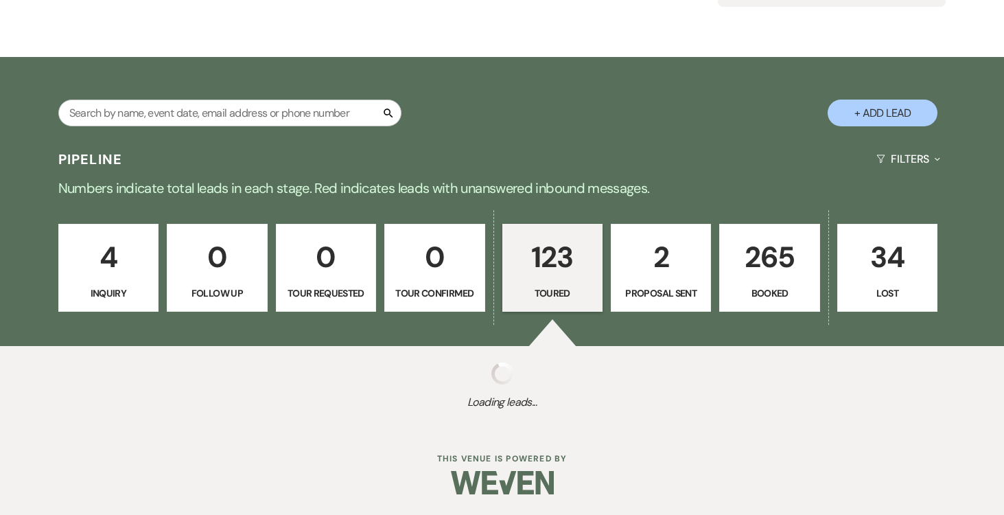
select select "5"
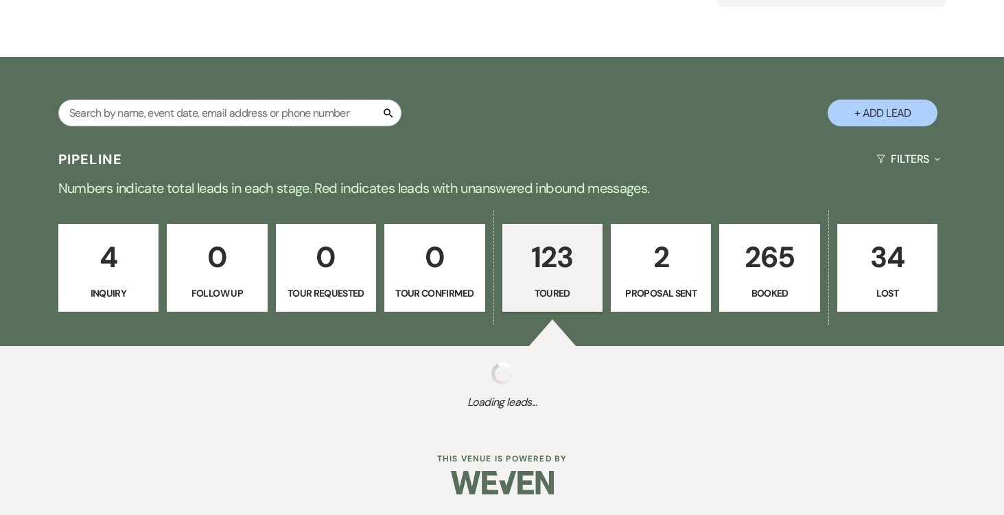
select select "5"
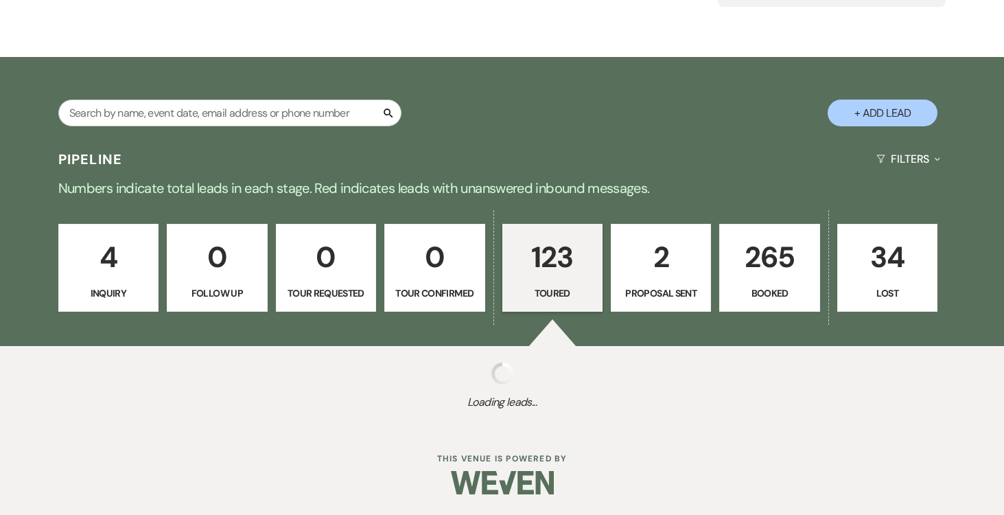
select select "5"
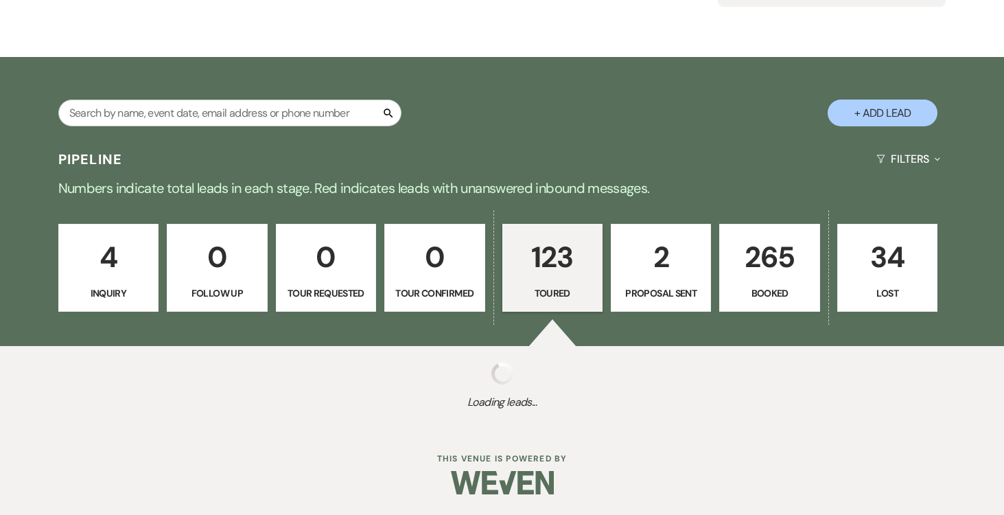
select select "5"
